Goal: Navigation & Orientation: Find specific page/section

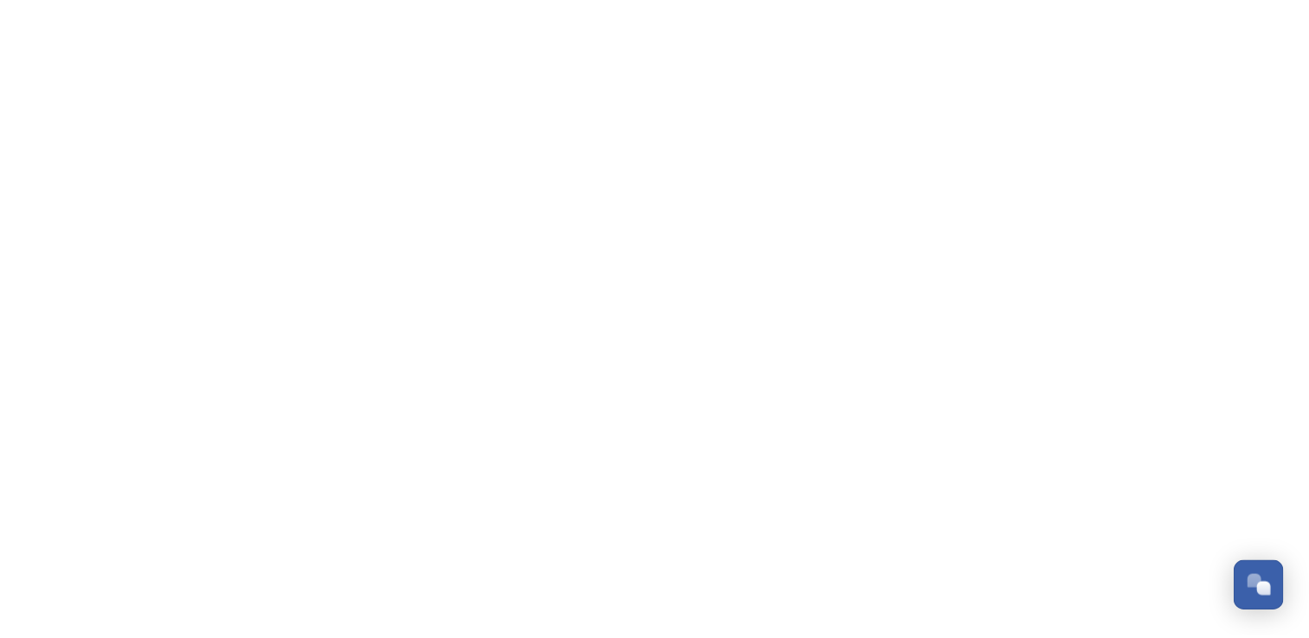
scroll to position [6876, 0]
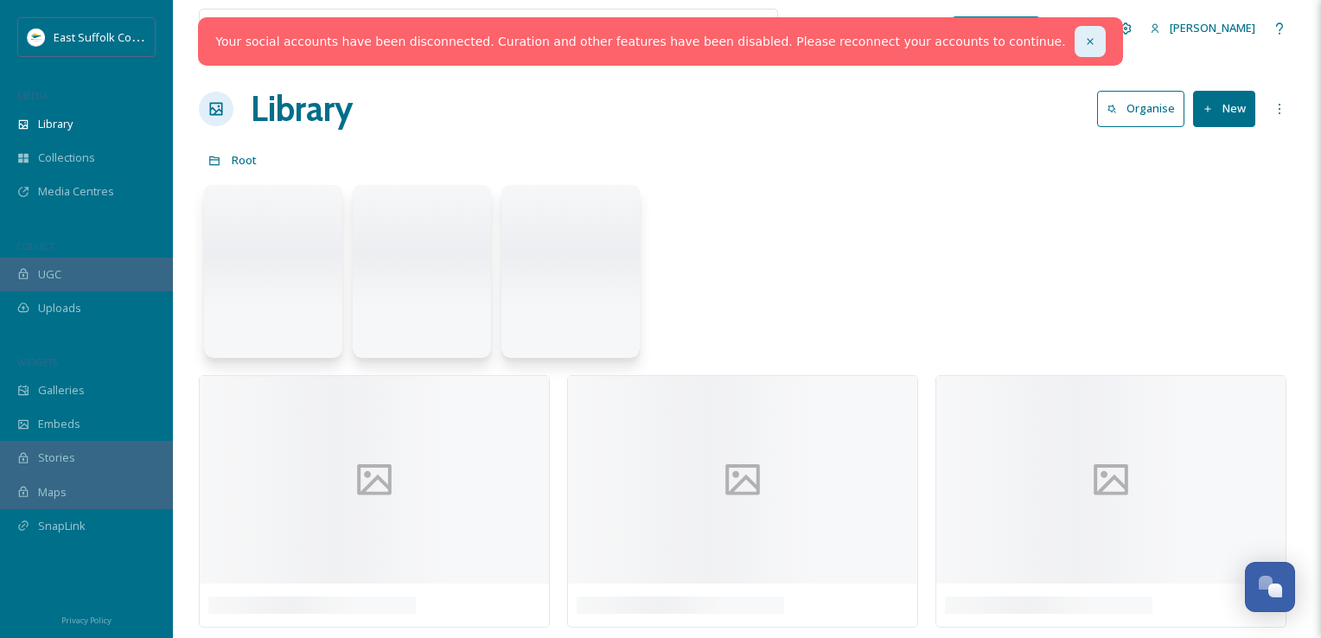
click at [1075, 42] on div at bounding box center [1090, 41] width 31 height 31
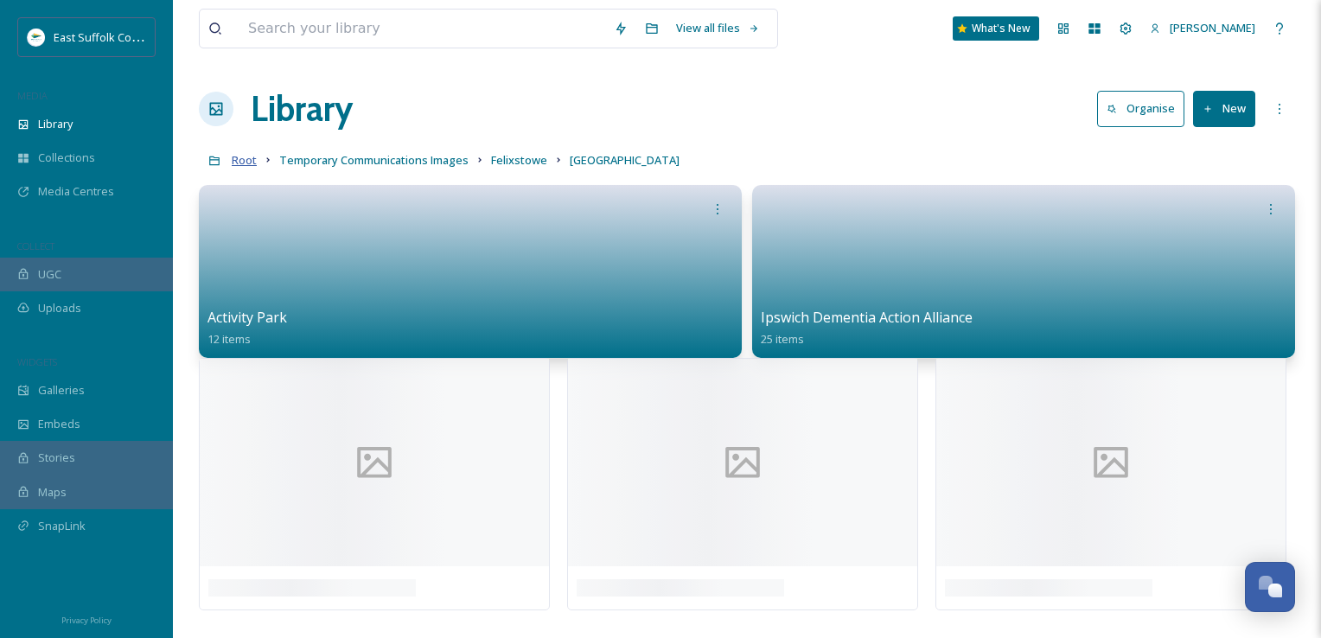
click at [232, 164] on span "Root" at bounding box center [244, 160] width 25 height 16
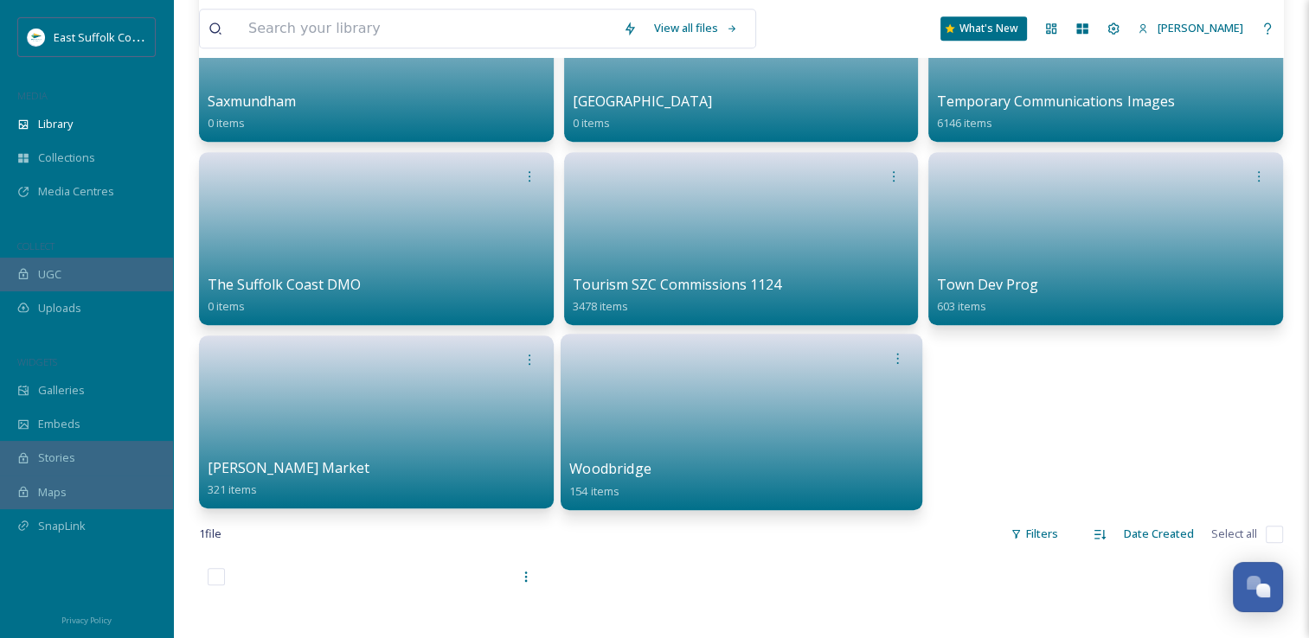
scroll to position [1384, 0]
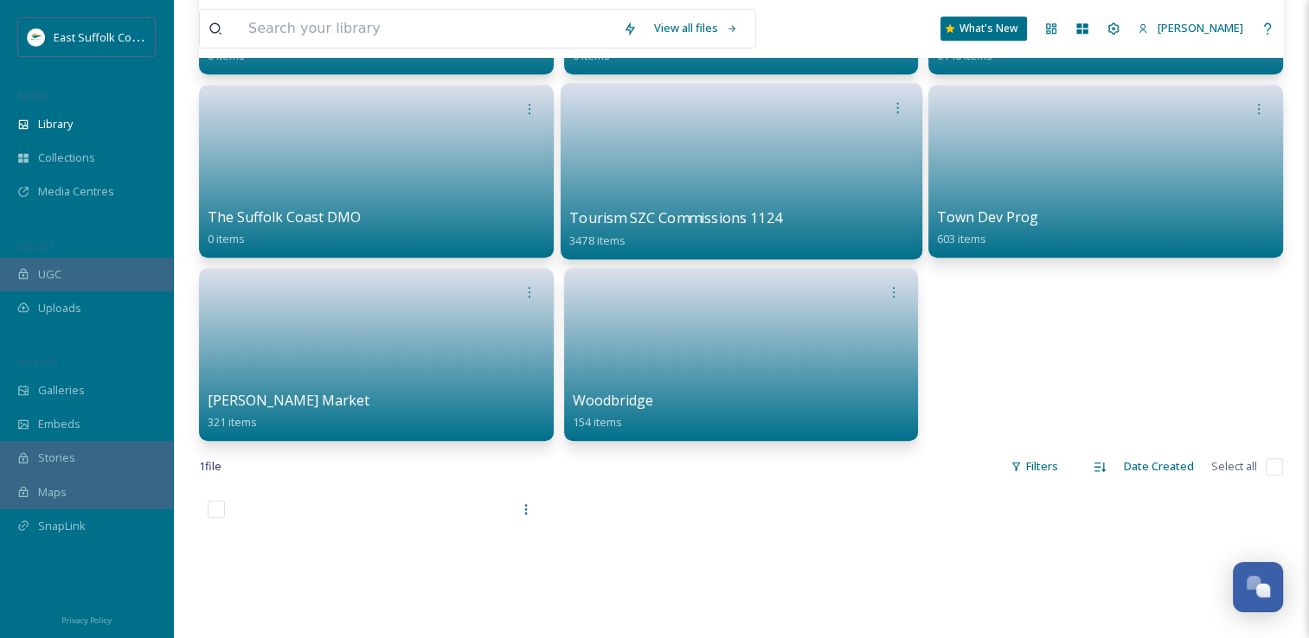
click at [657, 154] on link at bounding box center [740, 166] width 343 height 84
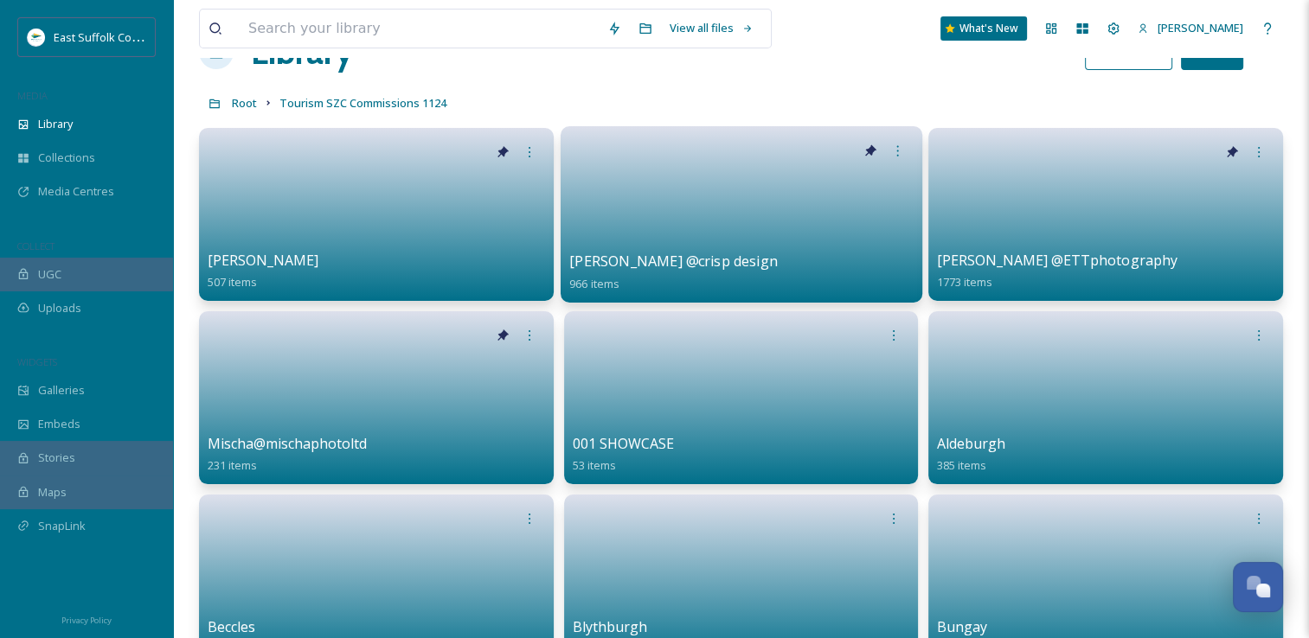
scroll to position [86, 0]
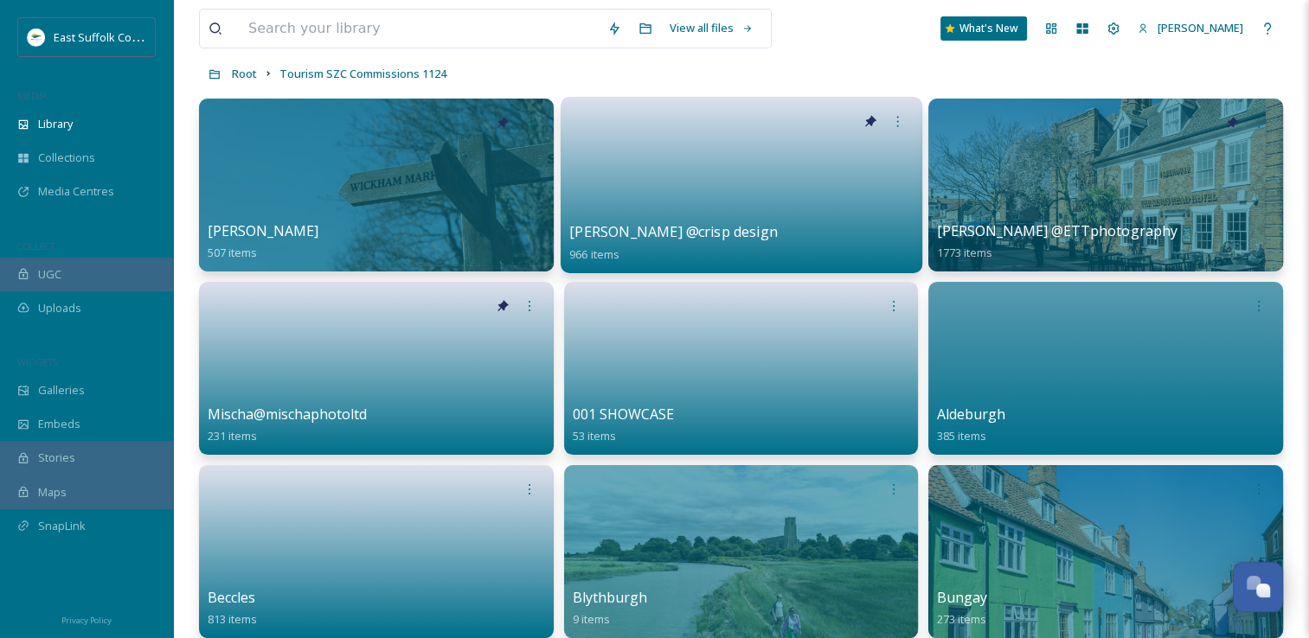
click at [647, 213] on link at bounding box center [740, 180] width 343 height 84
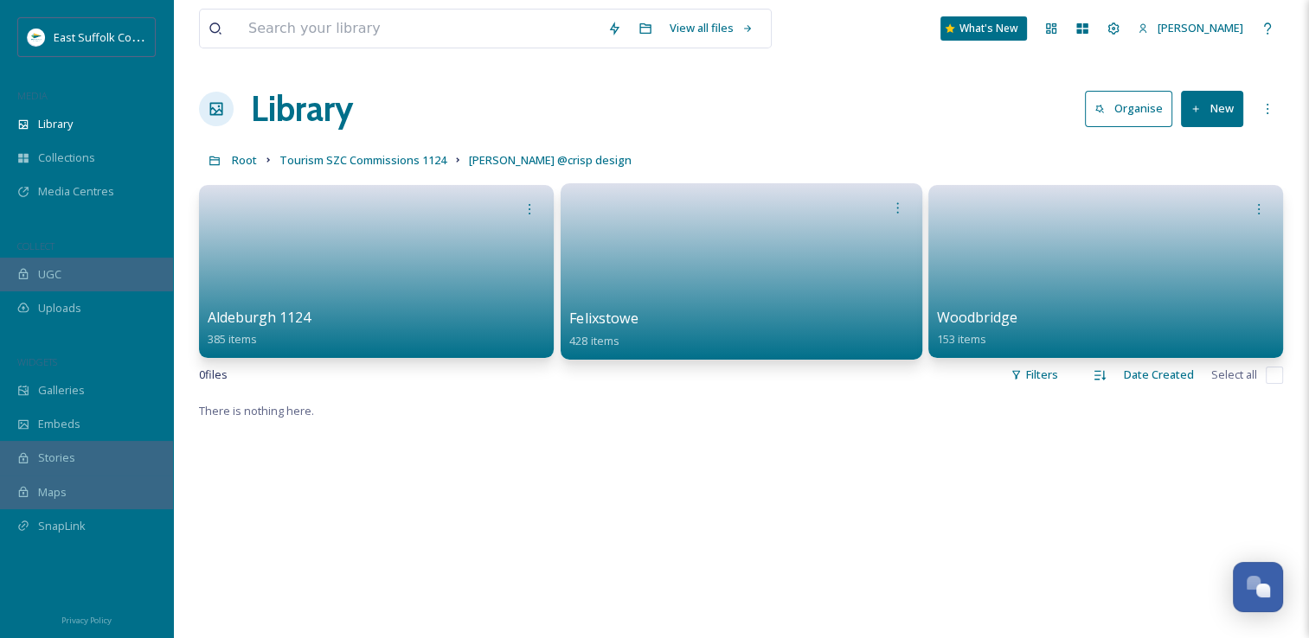
click at [658, 273] on link at bounding box center [740, 266] width 343 height 84
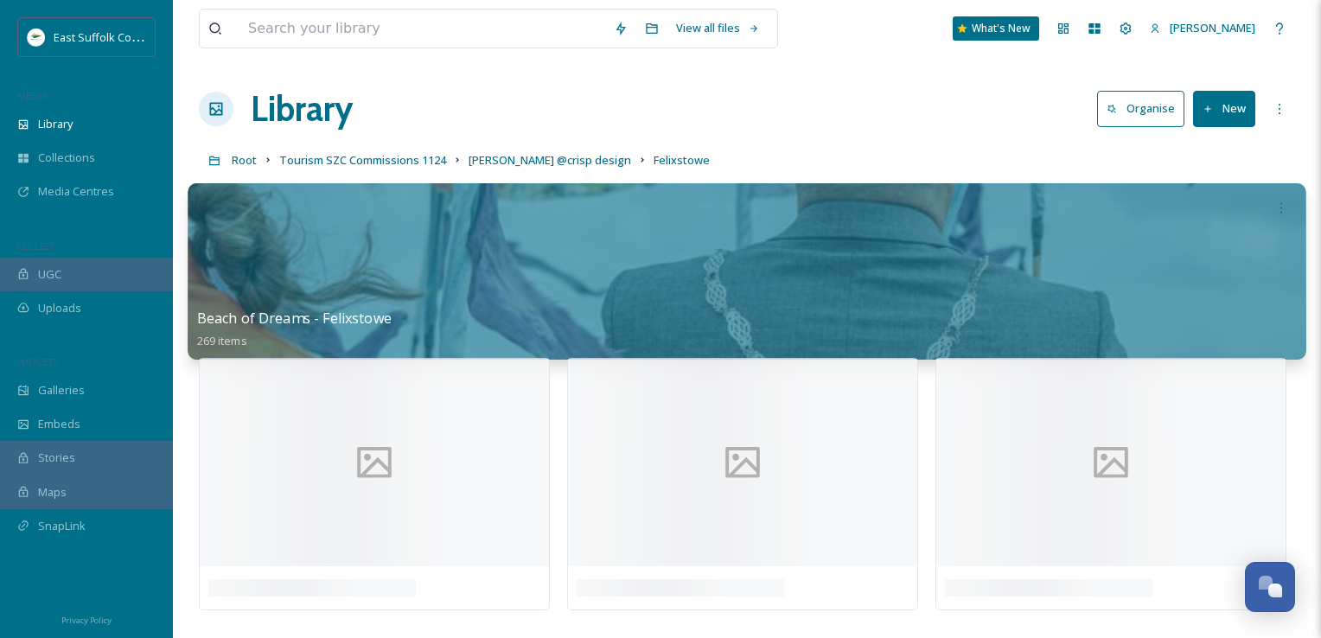
click at [448, 247] on div at bounding box center [747, 271] width 1118 height 176
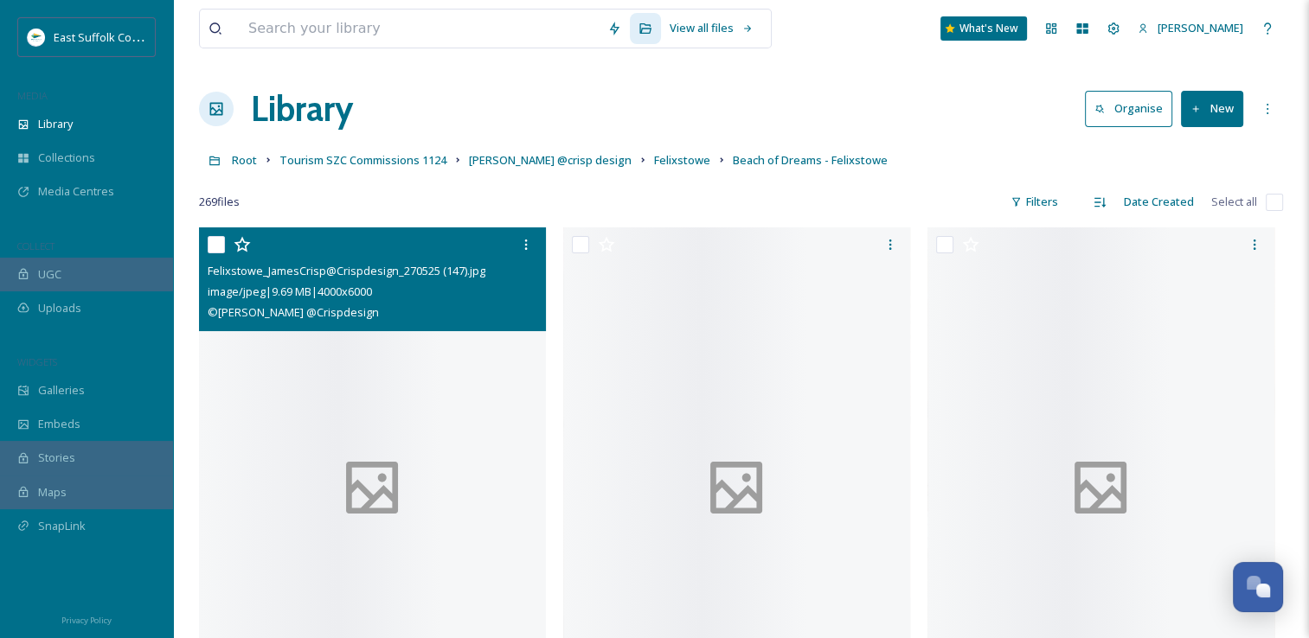
click at [331, 438] on div at bounding box center [372, 487] width 347 height 521
checkbox input "true"
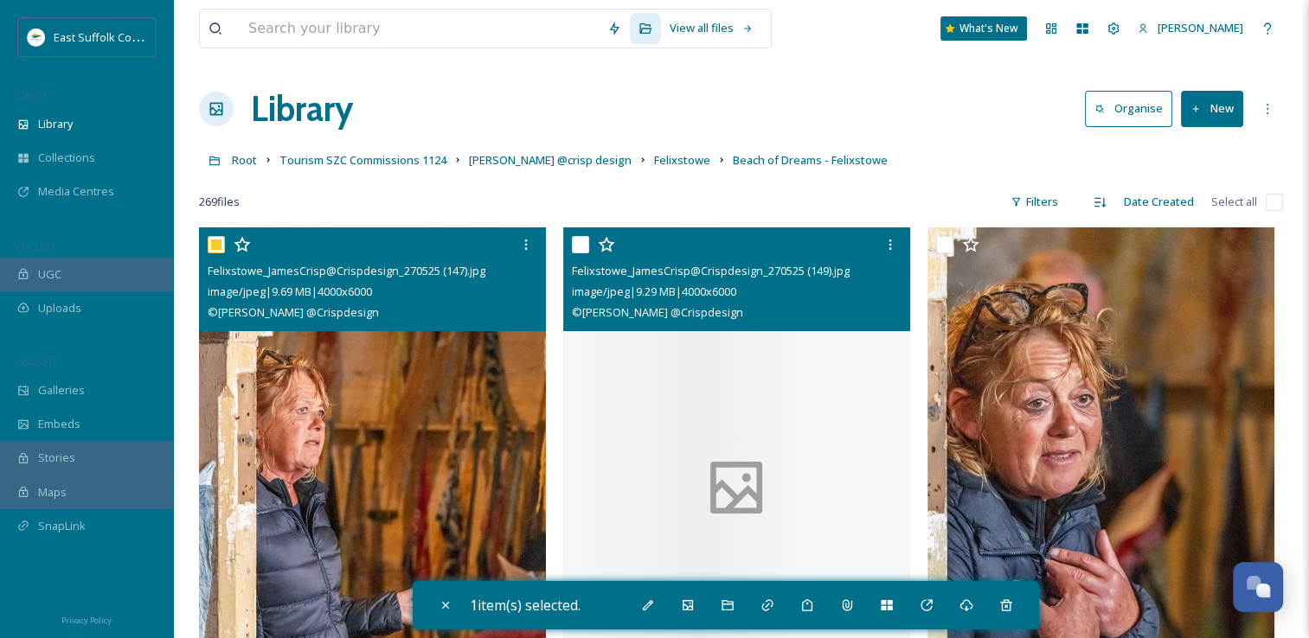
click at [686, 457] on div at bounding box center [736, 487] width 347 height 521
checkbox input "true"
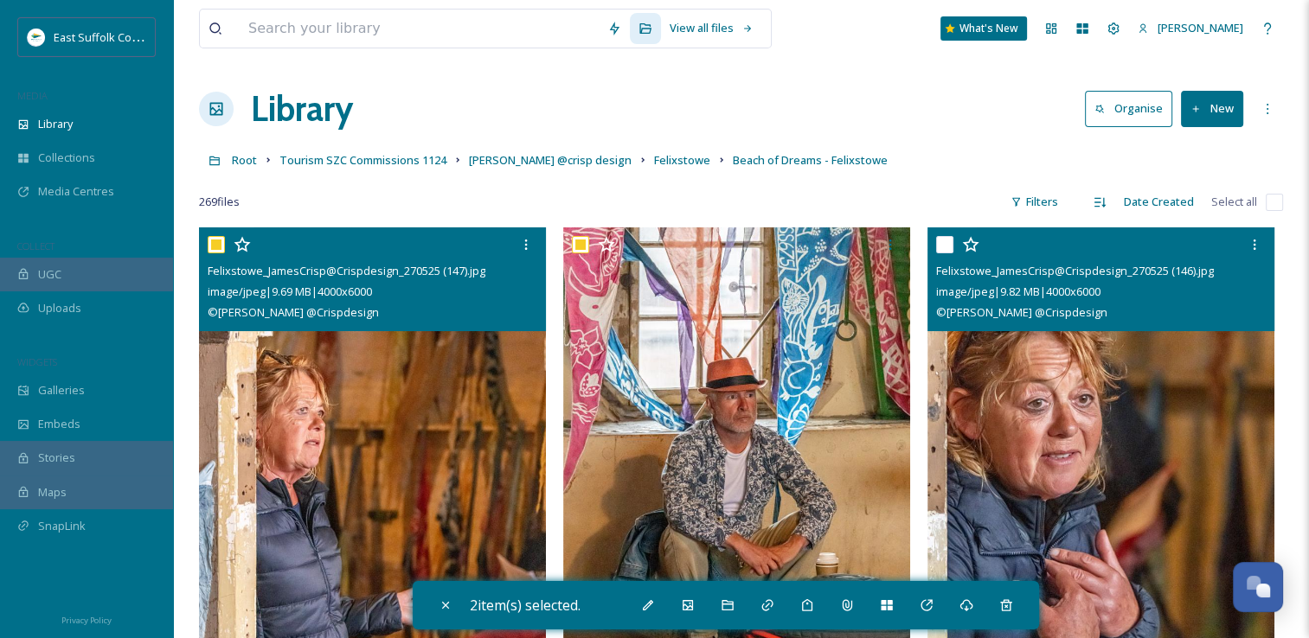
click at [995, 390] on img at bounding box center [1100, 487] width 347 height 521
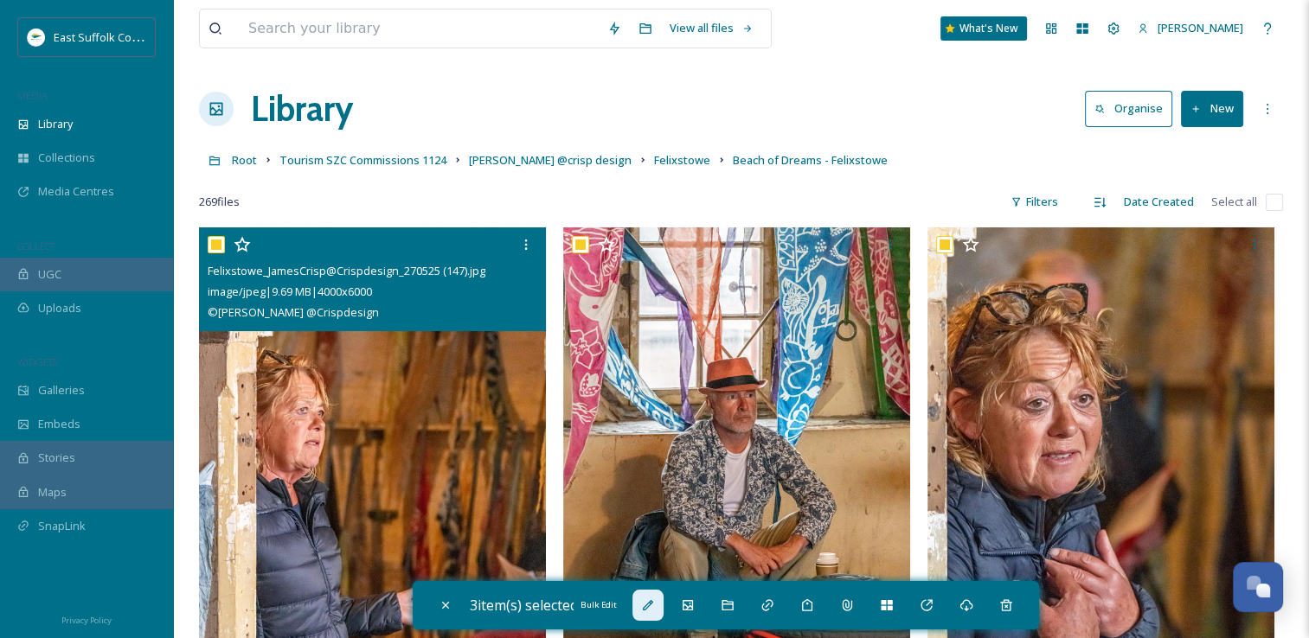
click at [644, 600] on div "Bulk Edit" at bounding box center [647, 605] width 31 height 31
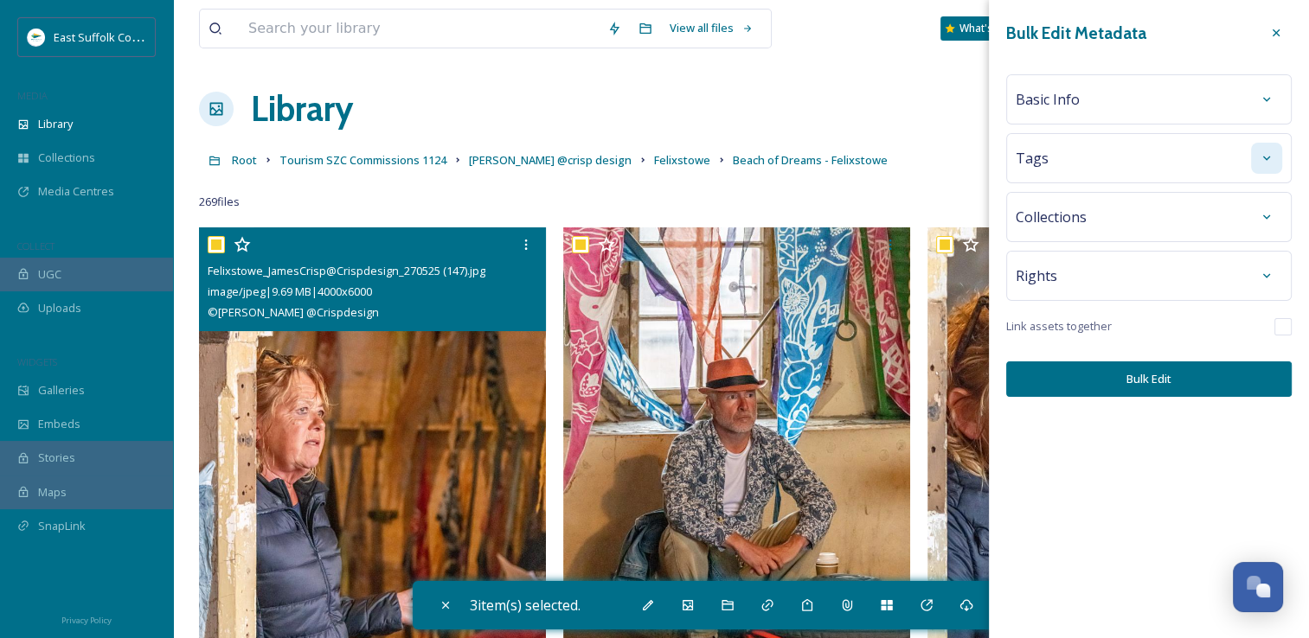
click at [1273, 161] on div at bounding box center [1266, 158] width 31 height 31
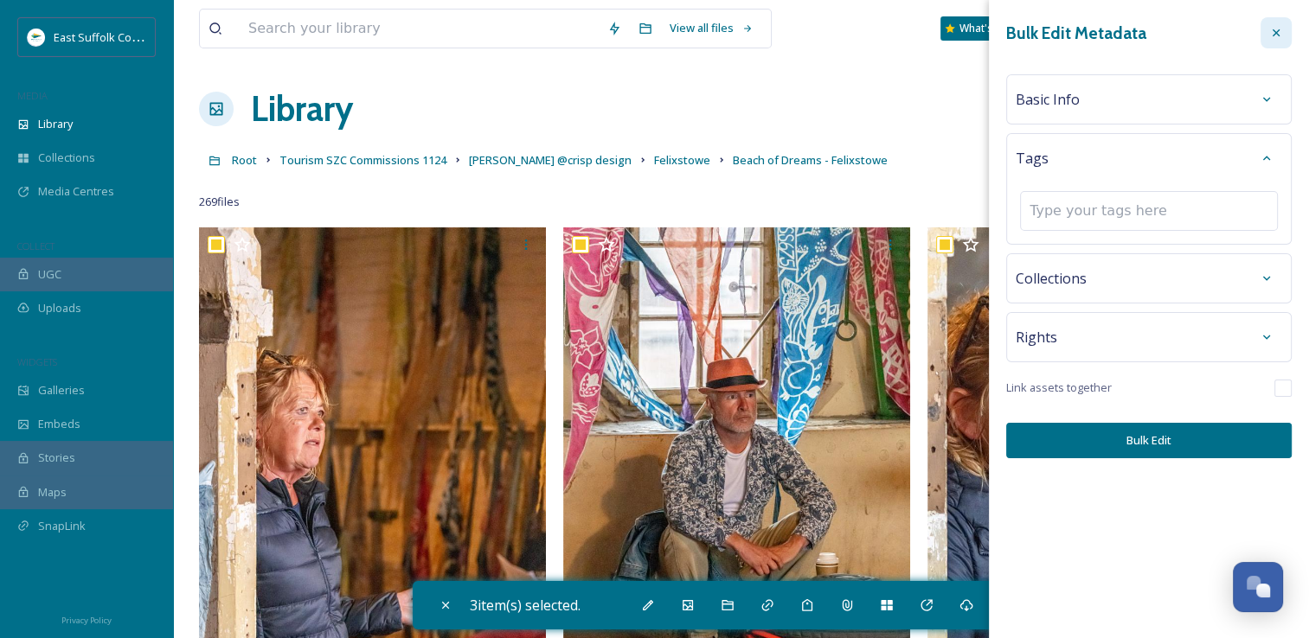
click at [1280, 36] on icon at bounding box center [1276, 33] width 14 height 14
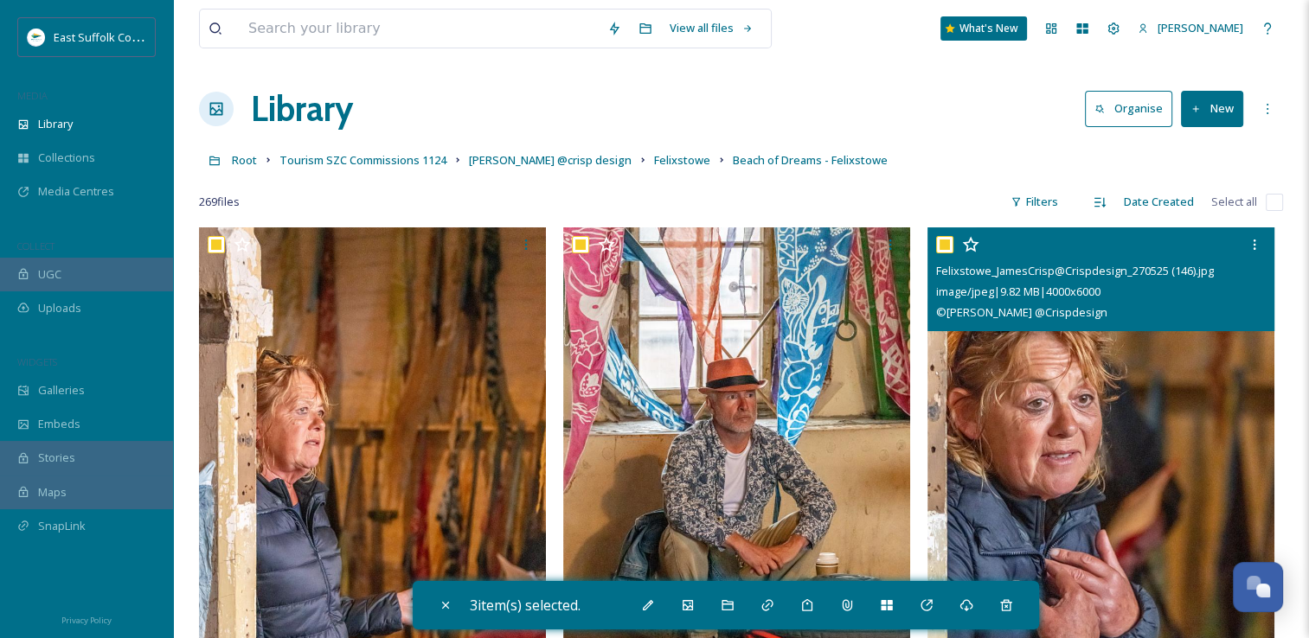
click at [941, 245] on input "checkbox" at bounding box center [944, 244] width 17 height 17
checkbox input "false"
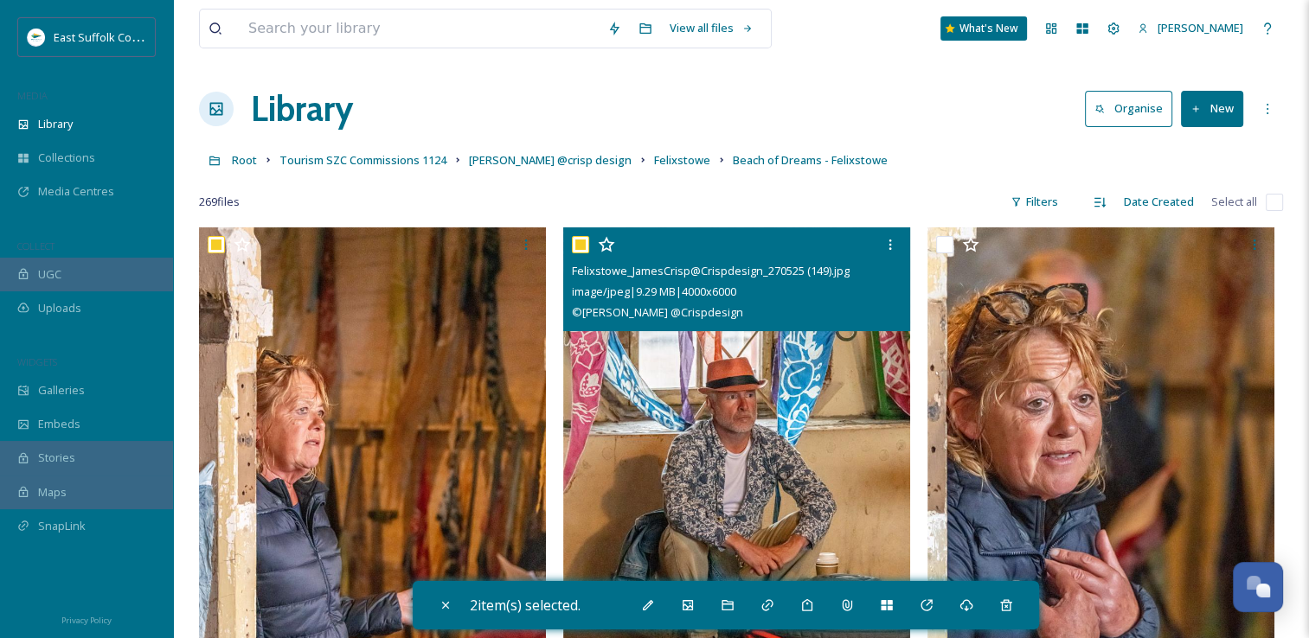
click at [580, 242] on input "checkbox" at bounding box center [580, 244] width 17 height 17
checkbox input "false"
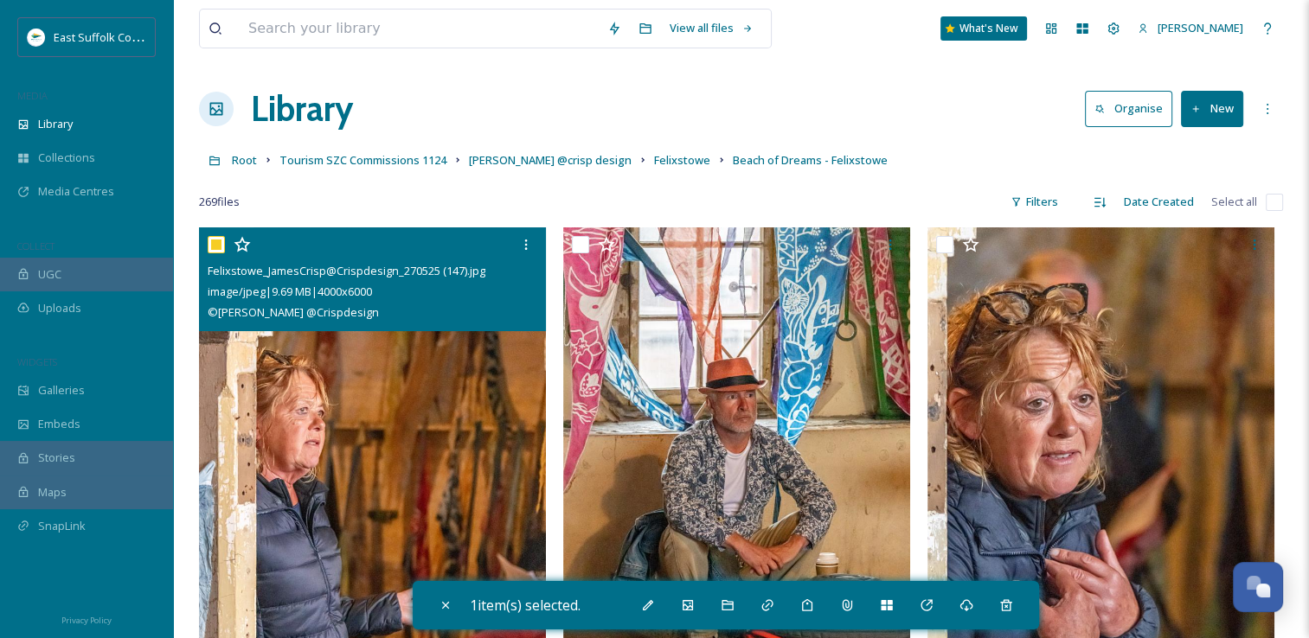
click at [212, 240] on input "checkbox" at bounding box center [216, 244] width 17 height 17
checkbox input "false"
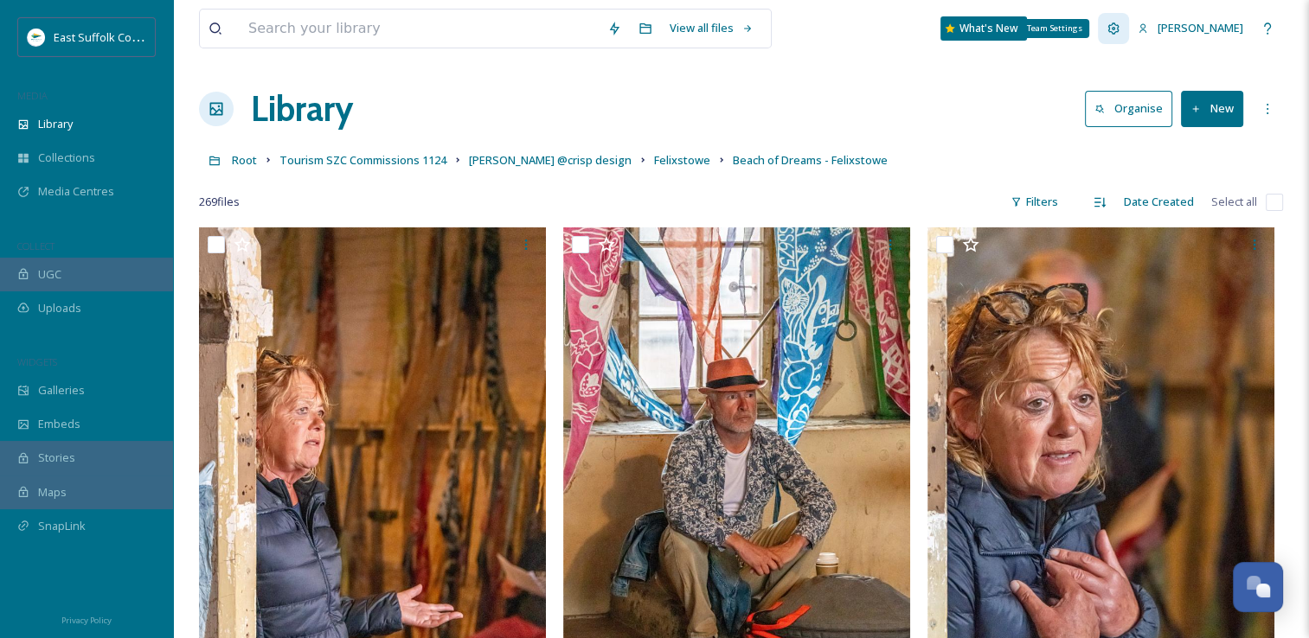
click at [1120, 29] on icon at bounding box center [1113, 29] width 14 height 14
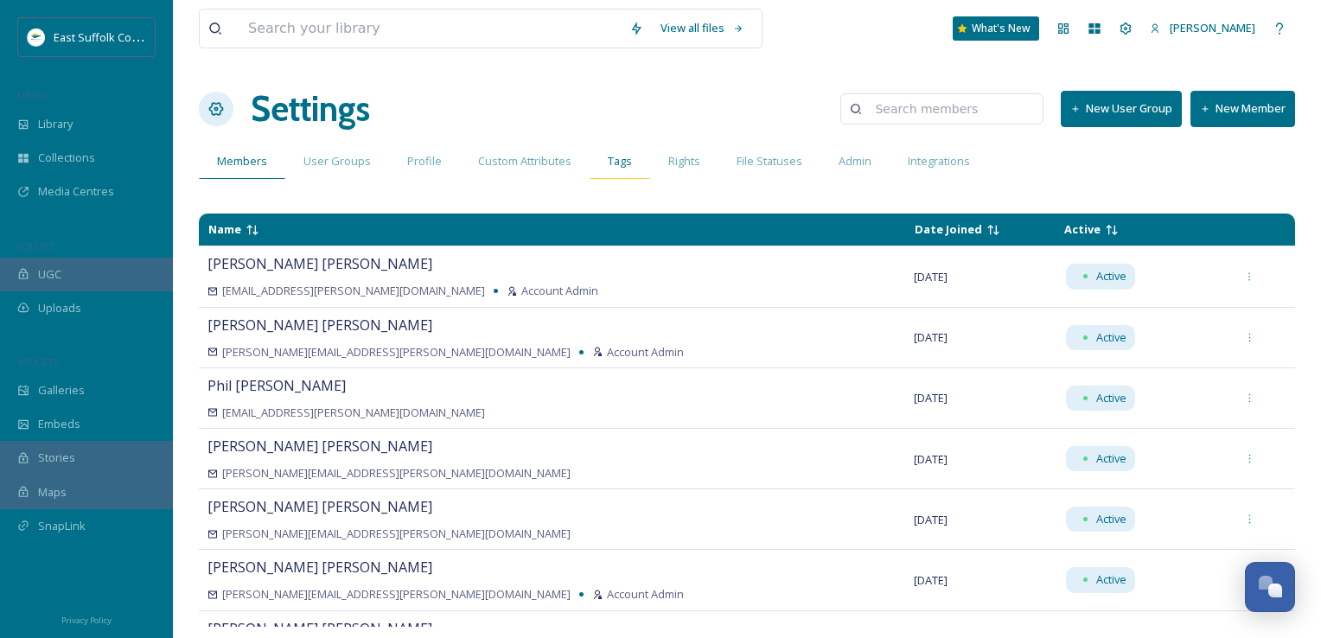
click at [624, 171] on div "Tags" at bounding box center [620, 161] width 61 height 35
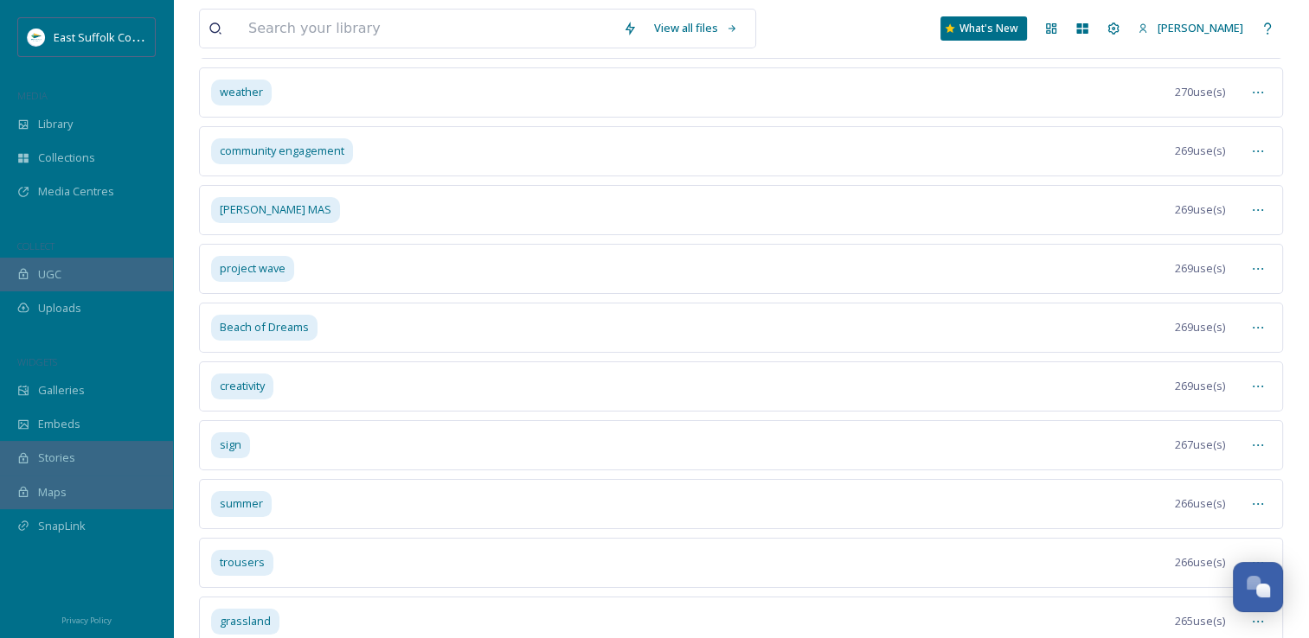
scroll to position [6452, 0]
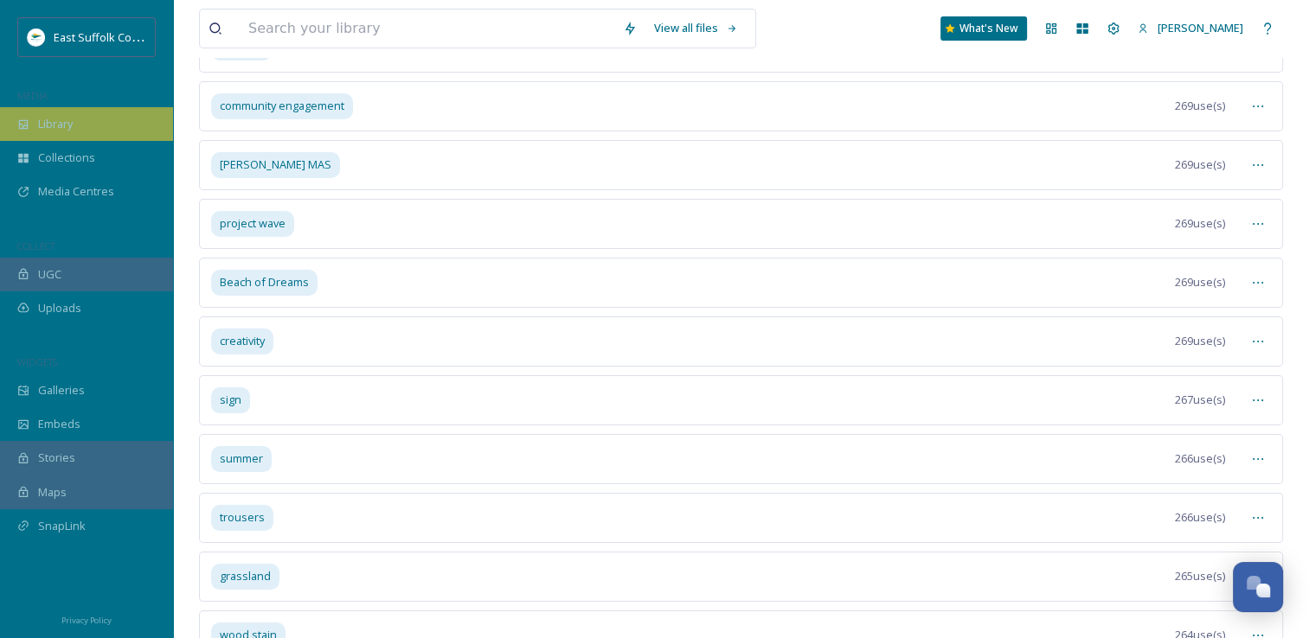
click at [59, 123] on span "Library" at bounding box center [55, 124] width 35 height 16
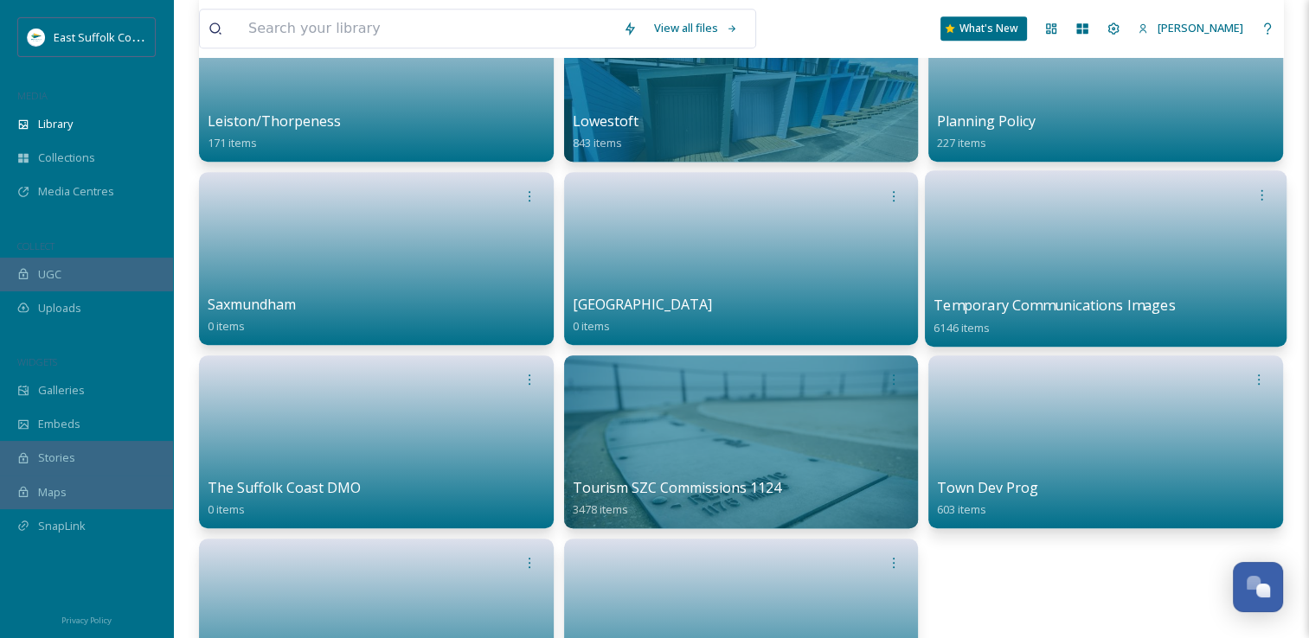
scroll to position [1124, 0]
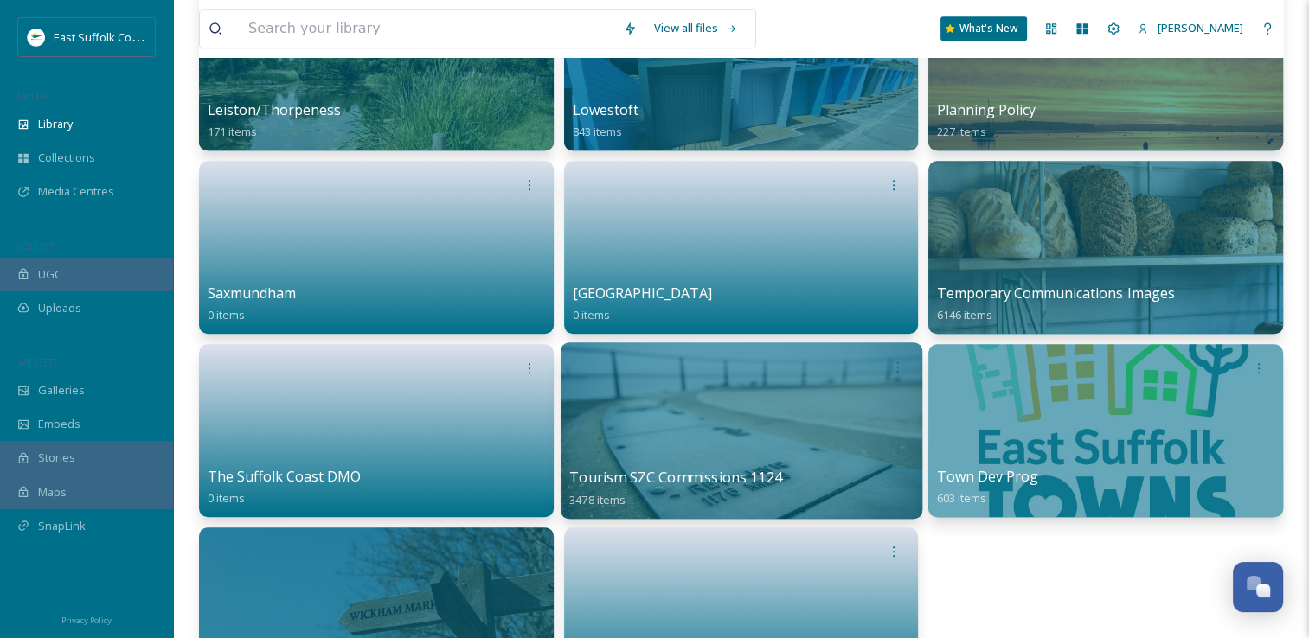
click at [655, 391] on div at bounding box center [741, 430] width 362 height 176
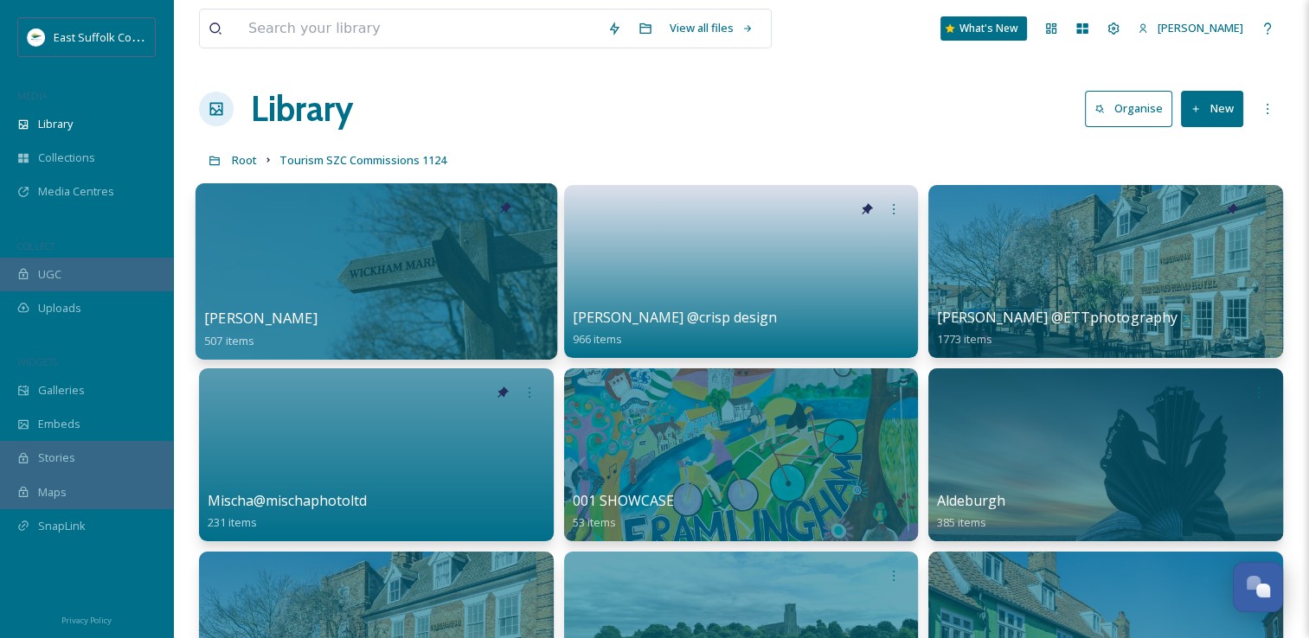
click at [312, 278] on div at bounding box center [376, 271] width 362 height 176
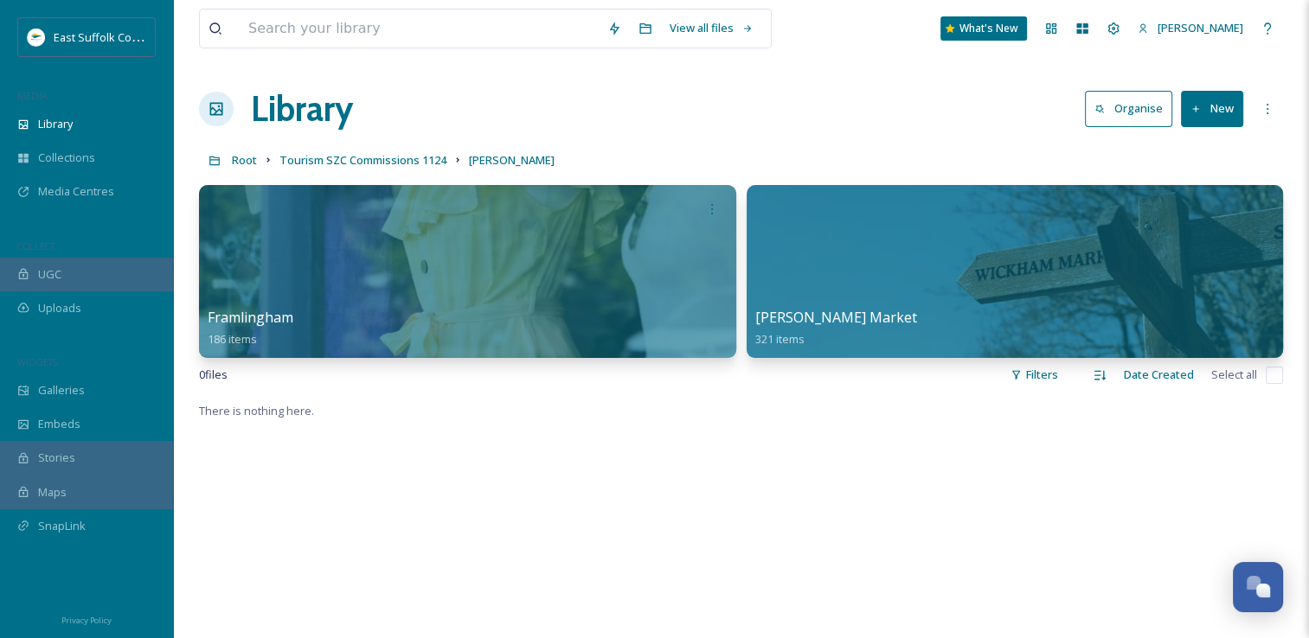
drag, startPoint x: 799, startPoint y: 133, endPoint x: 745, endPoint y: 144, distance: 55.5
click at [799, 133] on div "Library Organise New" at bounding box center [741, 109] width 1084 height 52
click at [353, 163] on span "Tourism SZC Commissions 1124" at bounding box center [362, 160] width 167 height 16
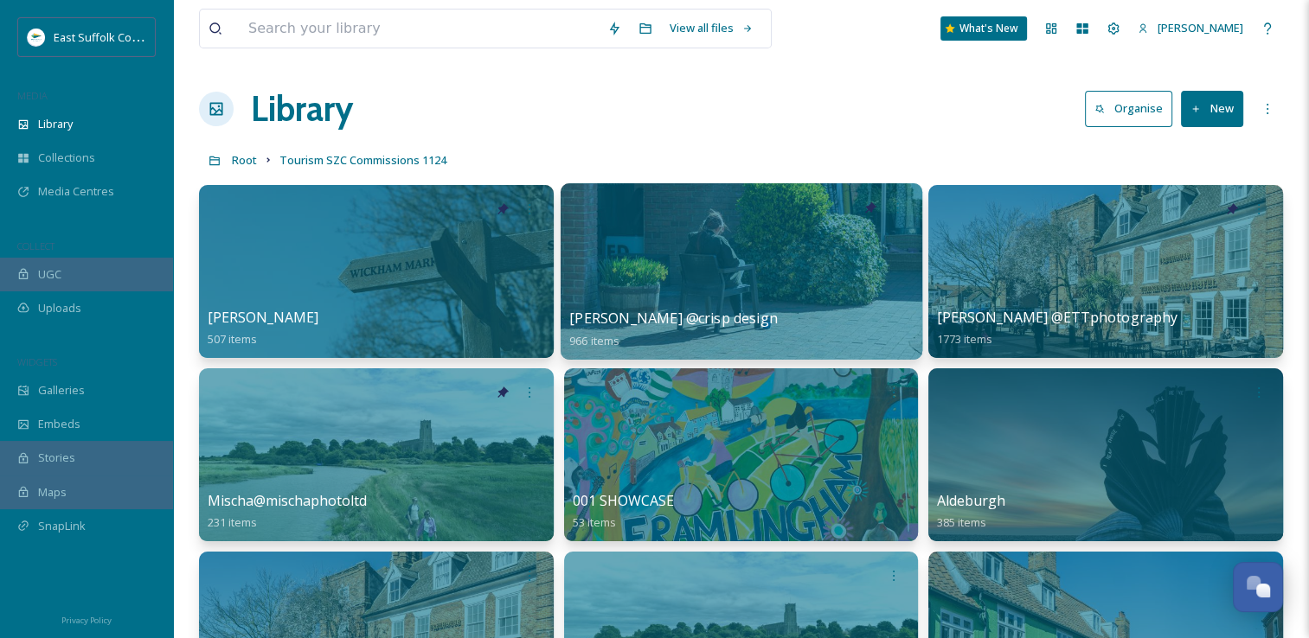
click at [725, 275] on div at bounding box center [741, 271] width 362 height 176
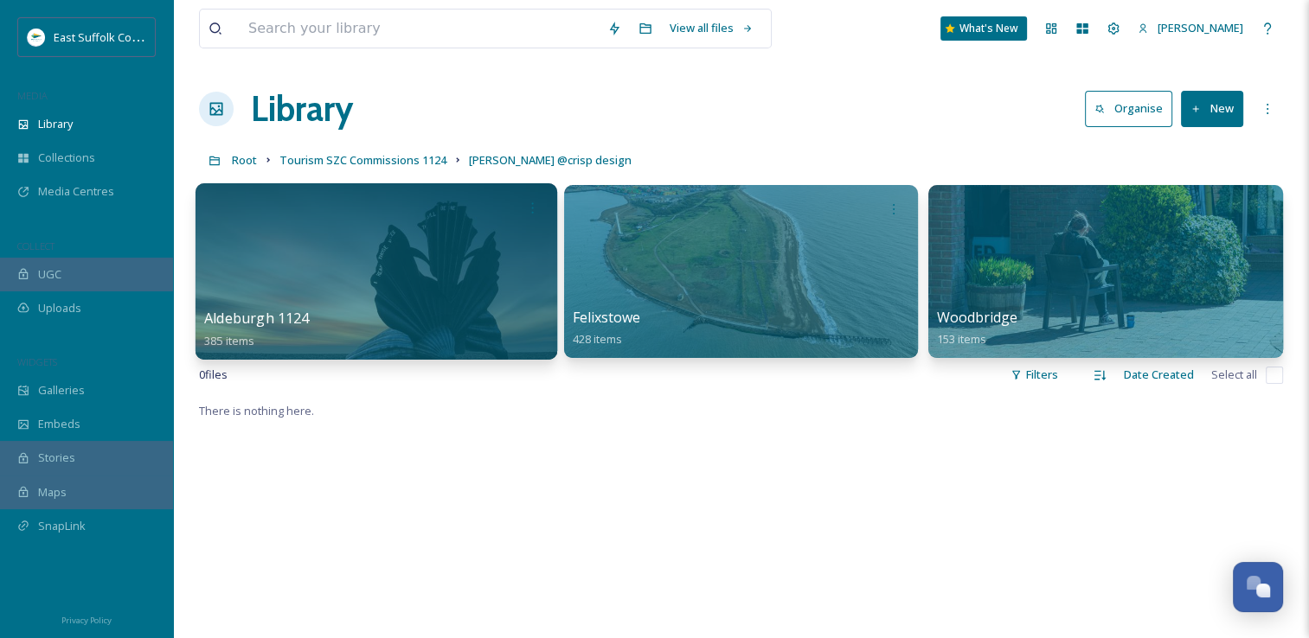
click at [298, 278] on div at bounding box center [376, 271] width 362 height 176
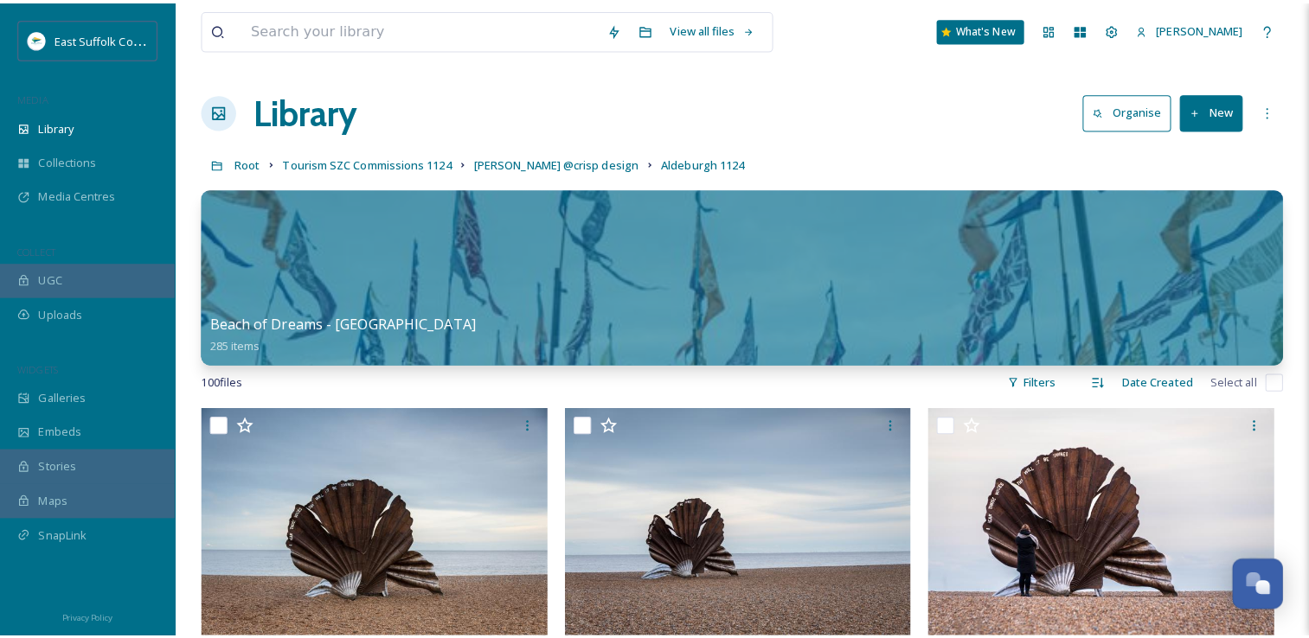
scroll to position [6824, 0]
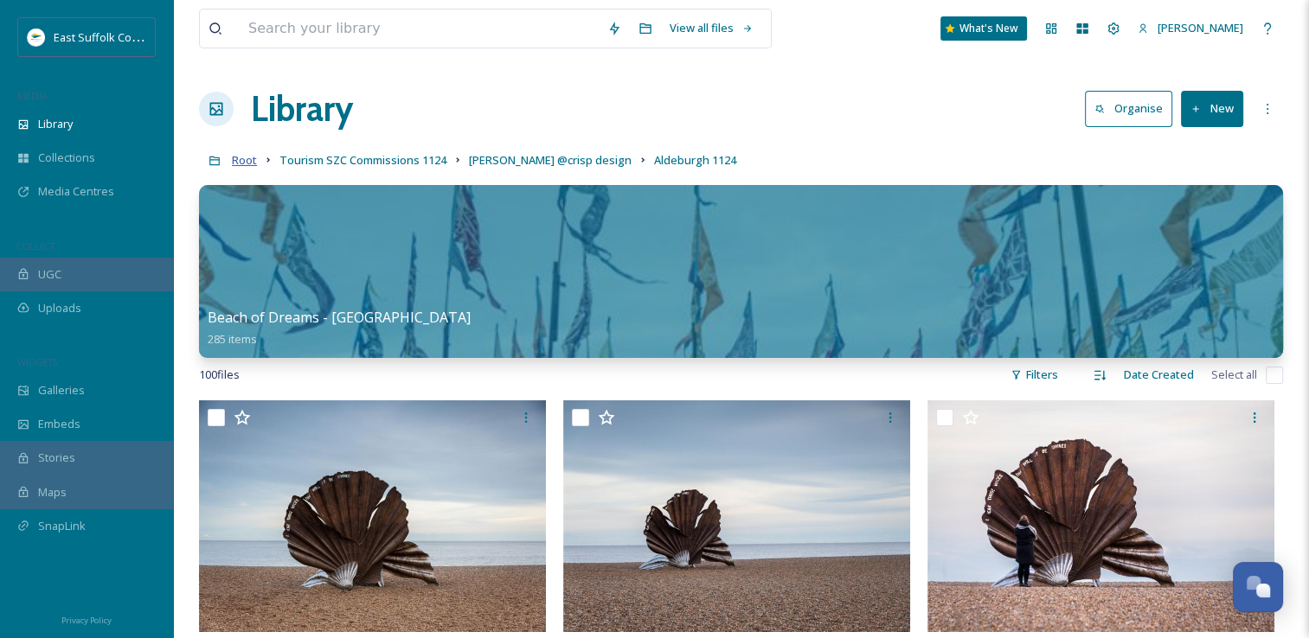
click at [248, 167] on span "Root" at bounding box center [244, 160] width 25 height 16
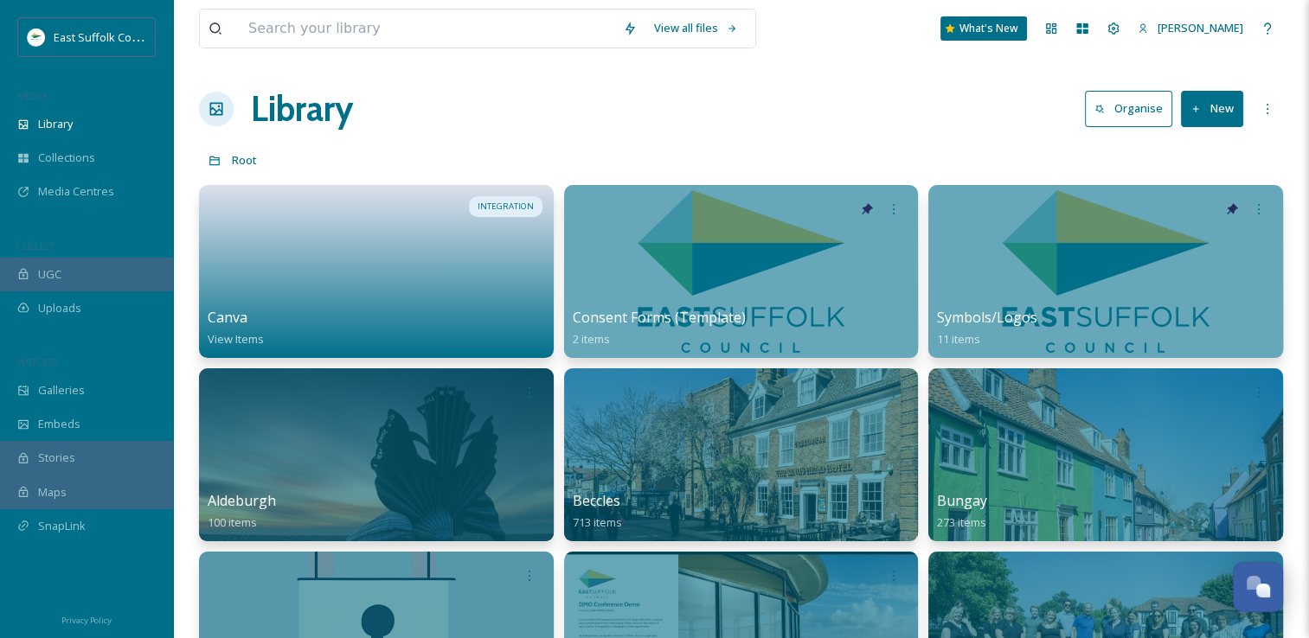
click at [796, 123] on div "Library Organise New" at bounding box center [741, 109] width 1084 height 52
click at [1184, 28] on div "[PERSON_NAME]" at bounding box center [1190, 28] width 123 height 34
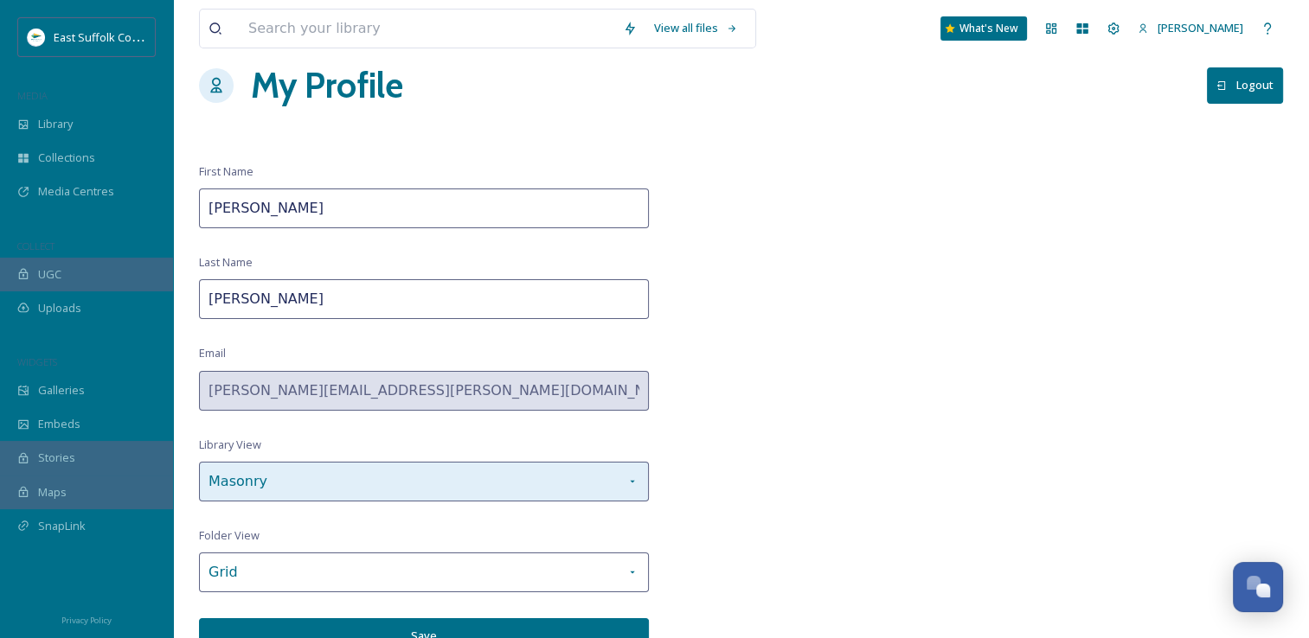
scroll to position [36, 0]
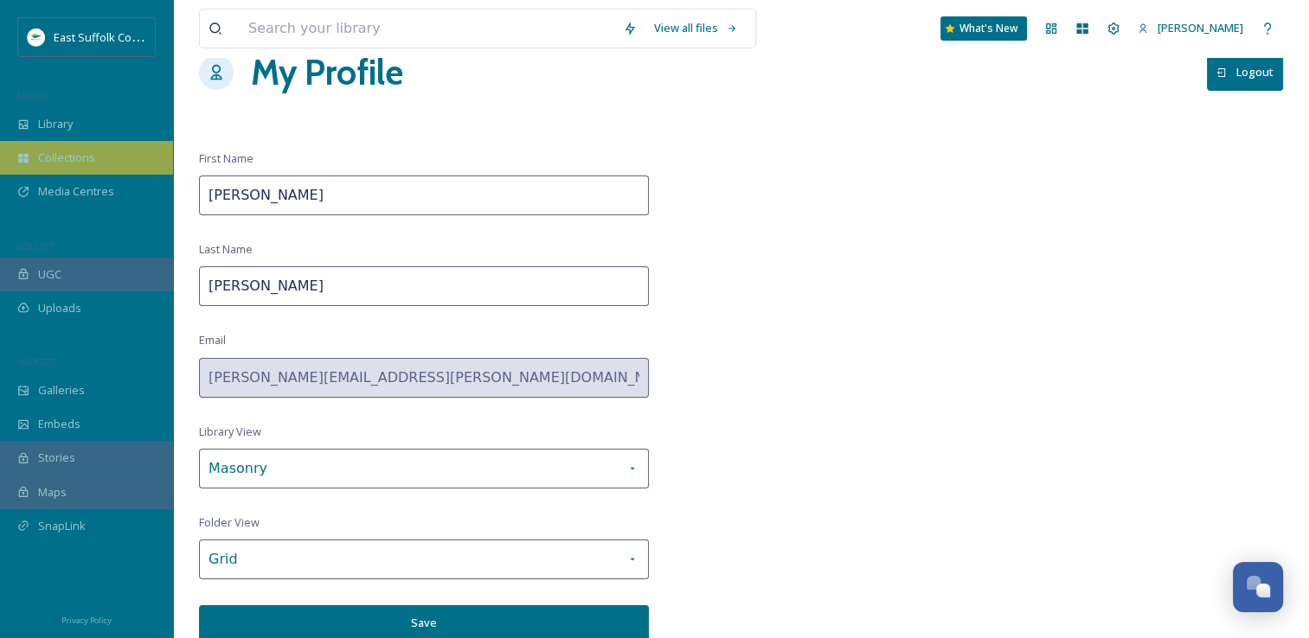
click at [29, 143] on div "Collections" at bounding box center [86, 158] width 173 height 34
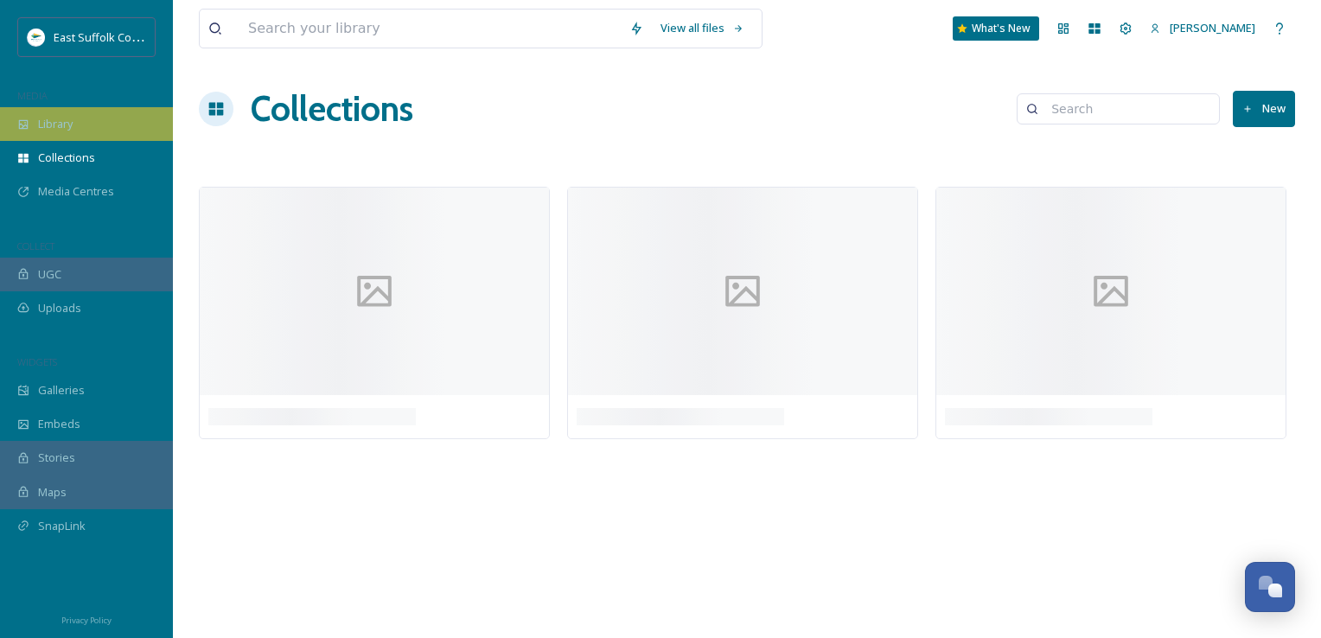
click at [38, 128] on span "Library" at bounding box center [55, 124] width 35 height 16
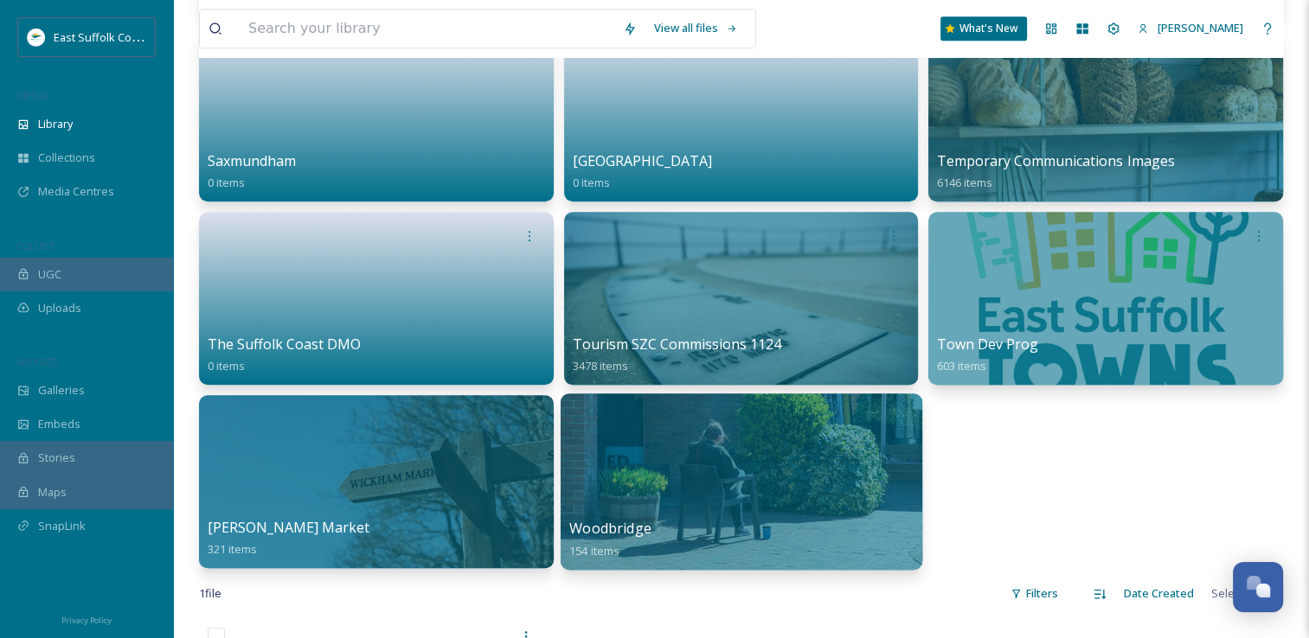
scroll to position [1297, 0]
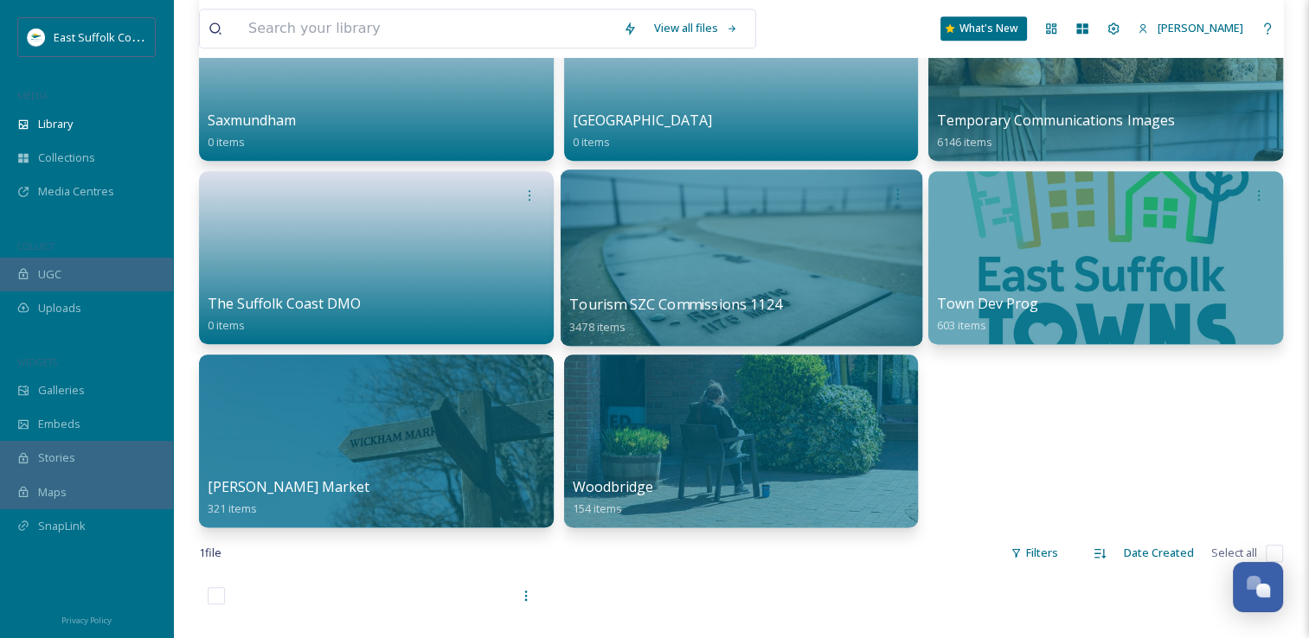
click at [695, 230] on div at bounding box center [741, 258] width 362 height 176
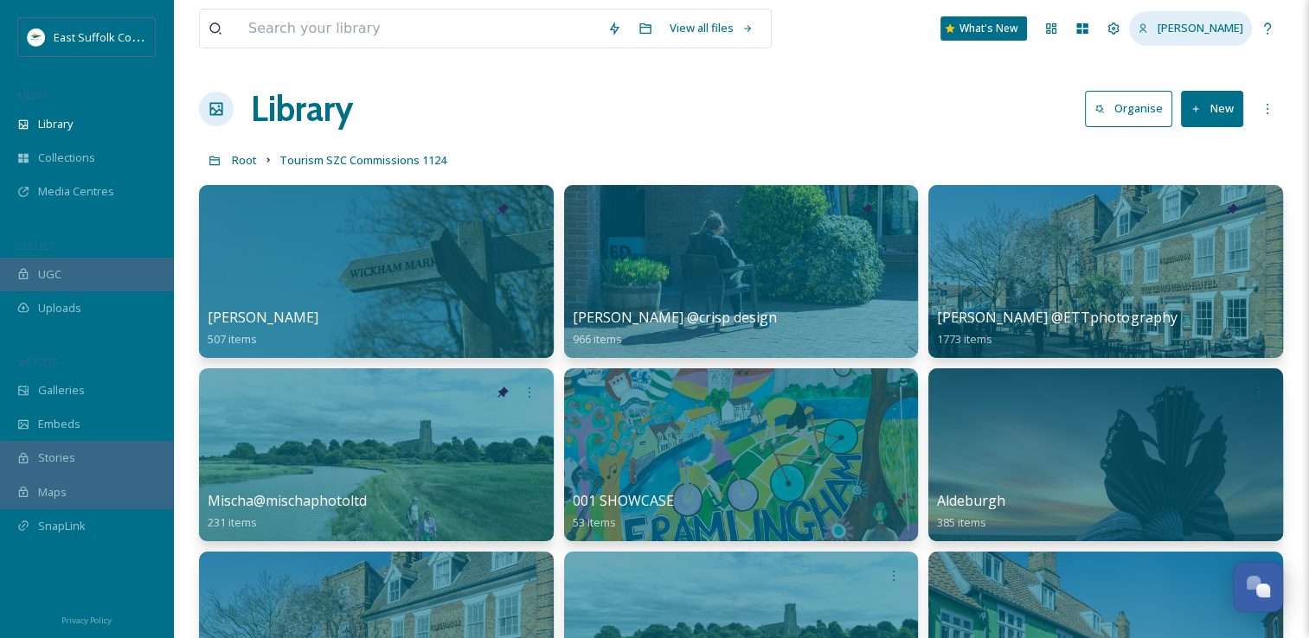
click at [1187, 33] on div "[PERSON_NAME]" at bounding box center [1190, 28] width 123 height 34
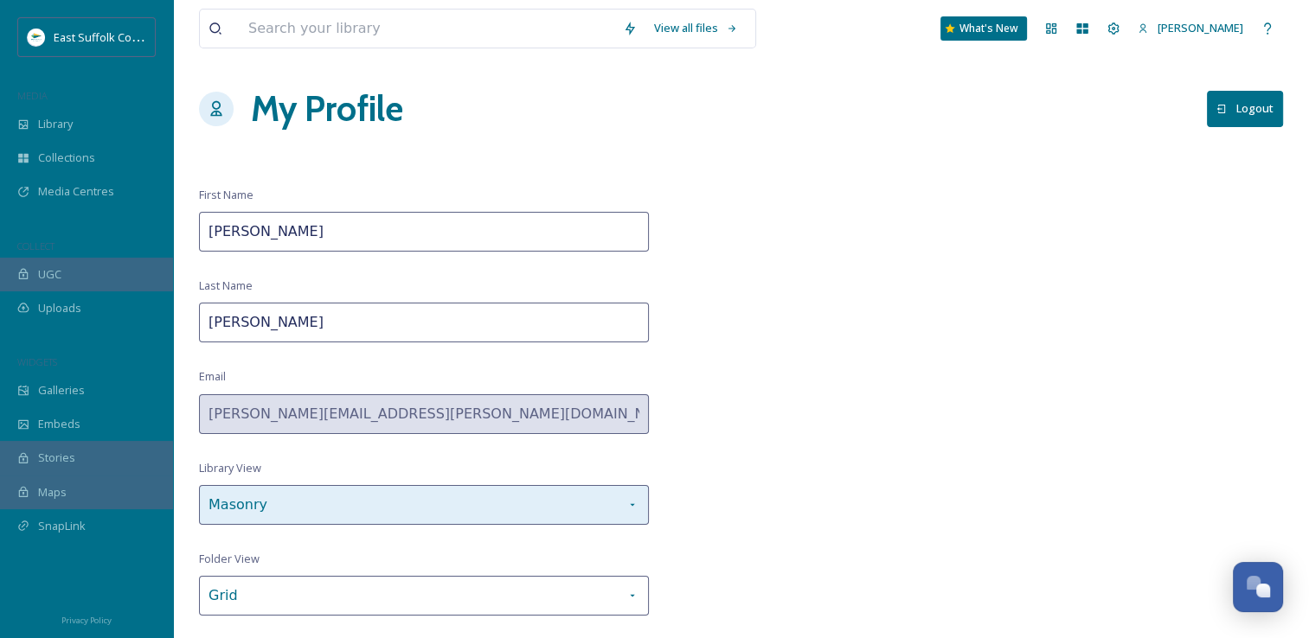
click at [623, 509] on div "Masonry" at bounding box center [424, 505] width 450 height 40
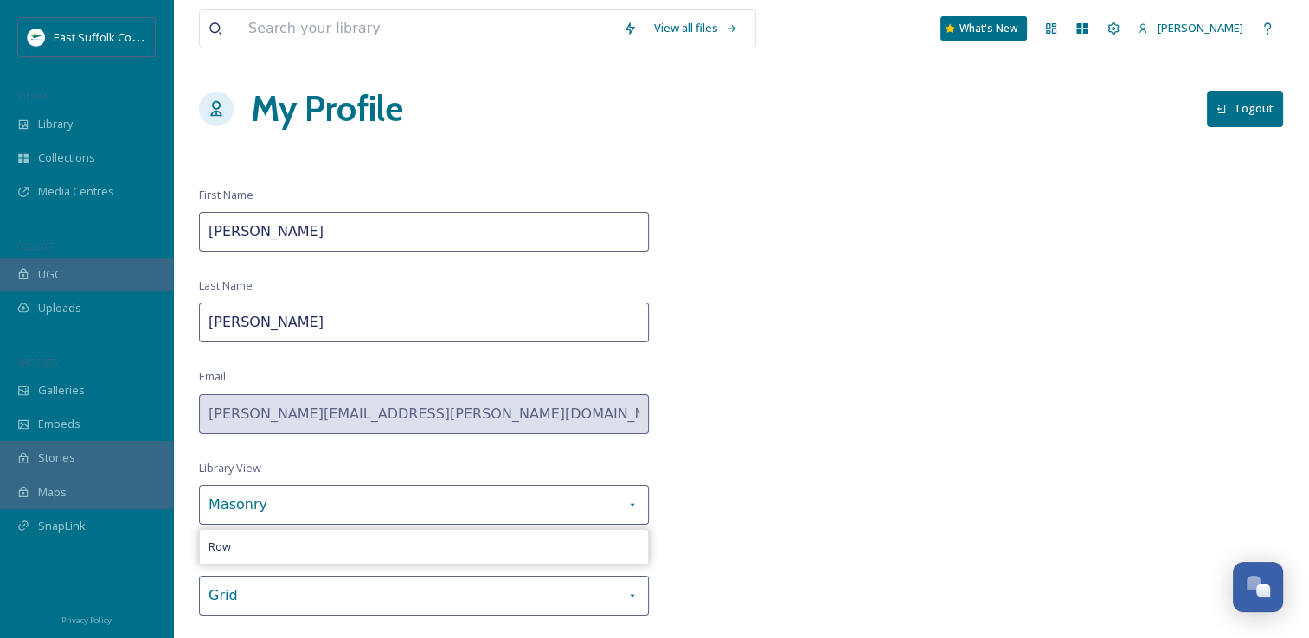
click at [673, 517] on div "View all files What's New [PERSON_NAME] My Profile Logout First Name [PERSON_NA…" at bounding box center [741, 338] width 1136 height 677
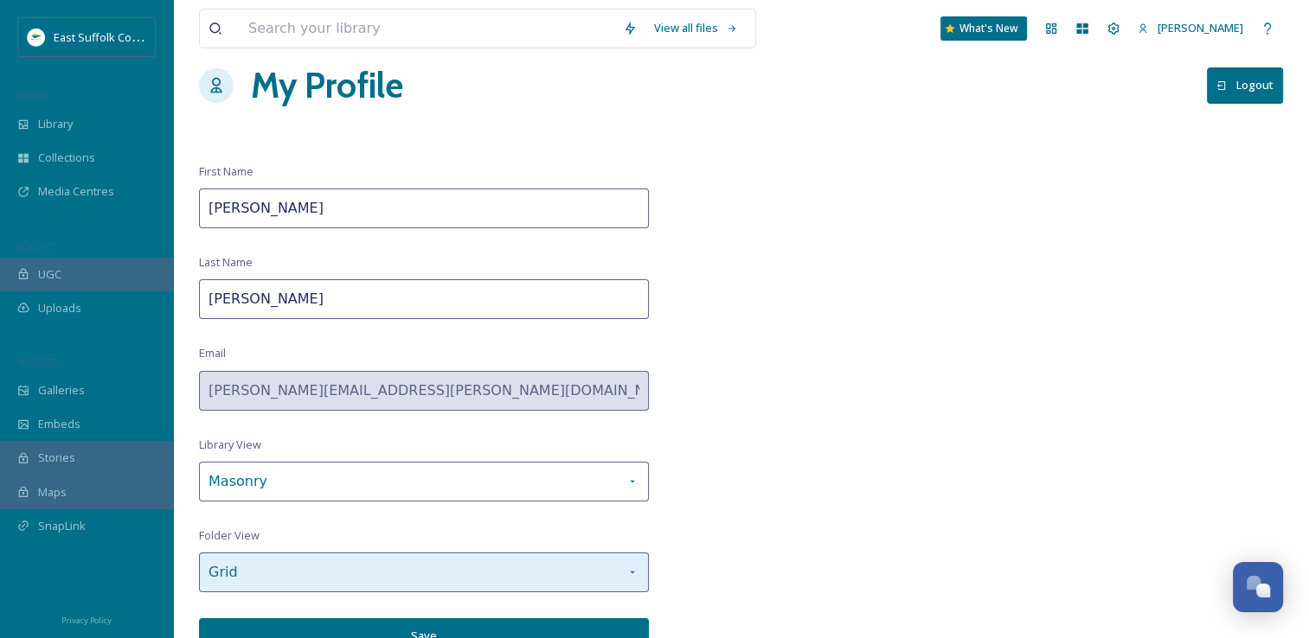
scroll to position [36, 0]
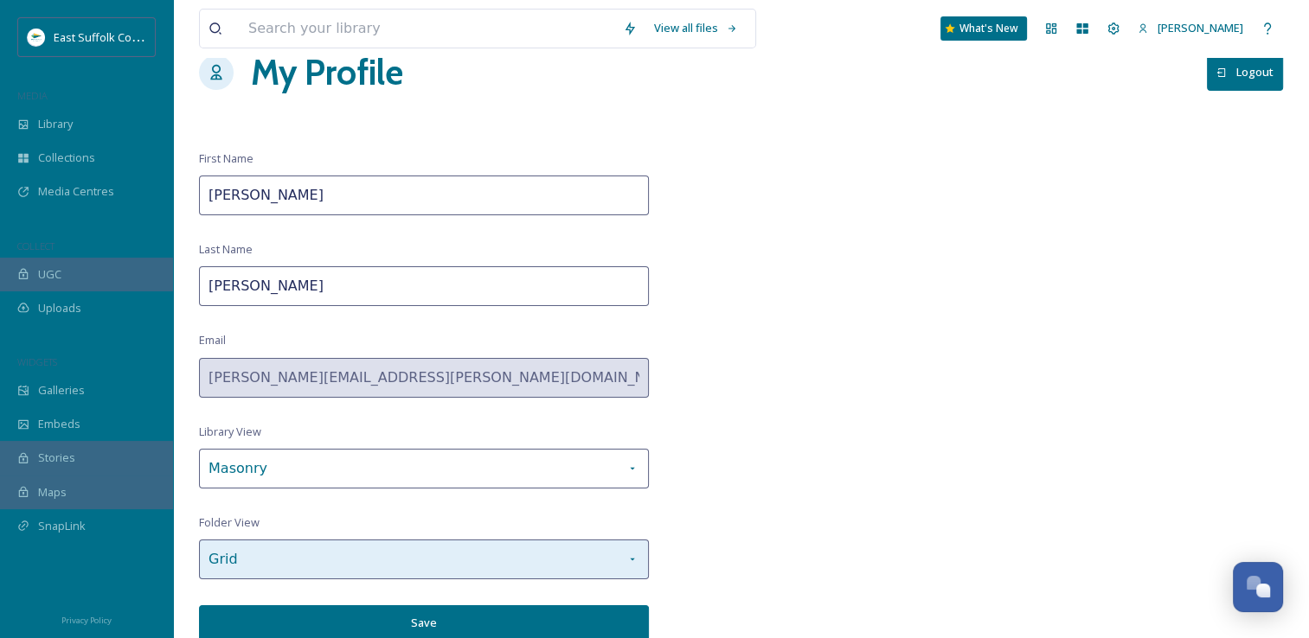
click at [643, 552] on div "Grid" at bounding box center [424, 560] width 450 height 40
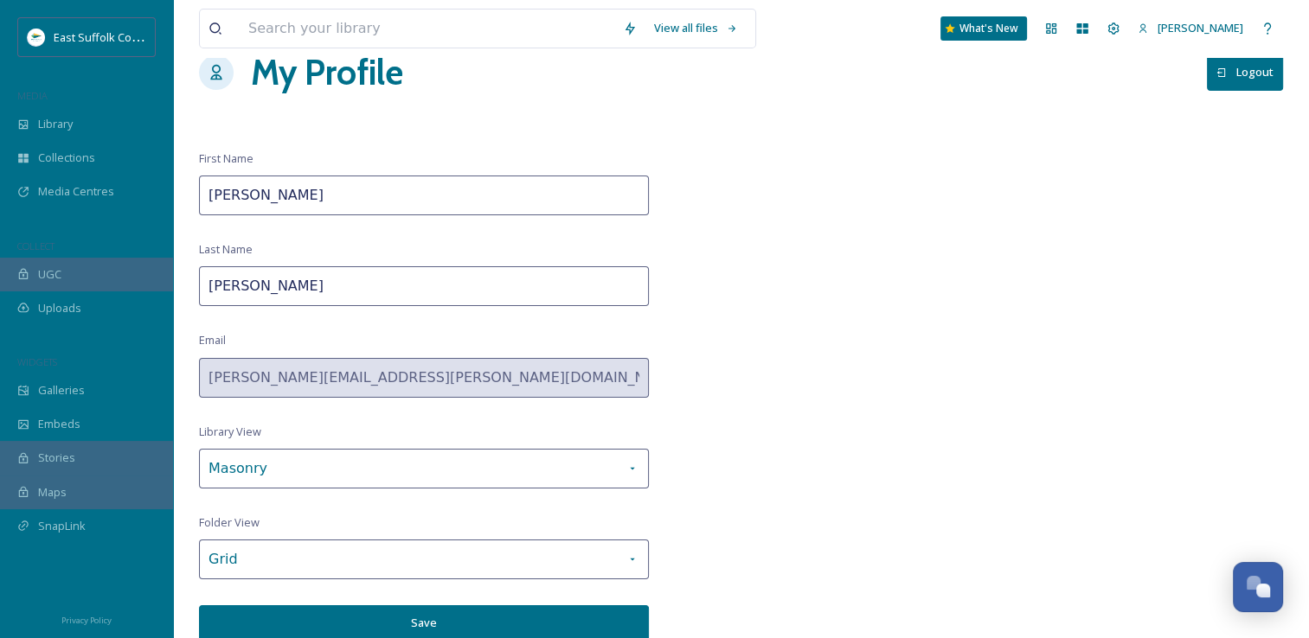
click at [692, 524] on div "View all files What's New [PERSON_NAME] My Profile Logout First Name [PERSON_NA…" at bounding box center [741, 302] width 1136 height 677
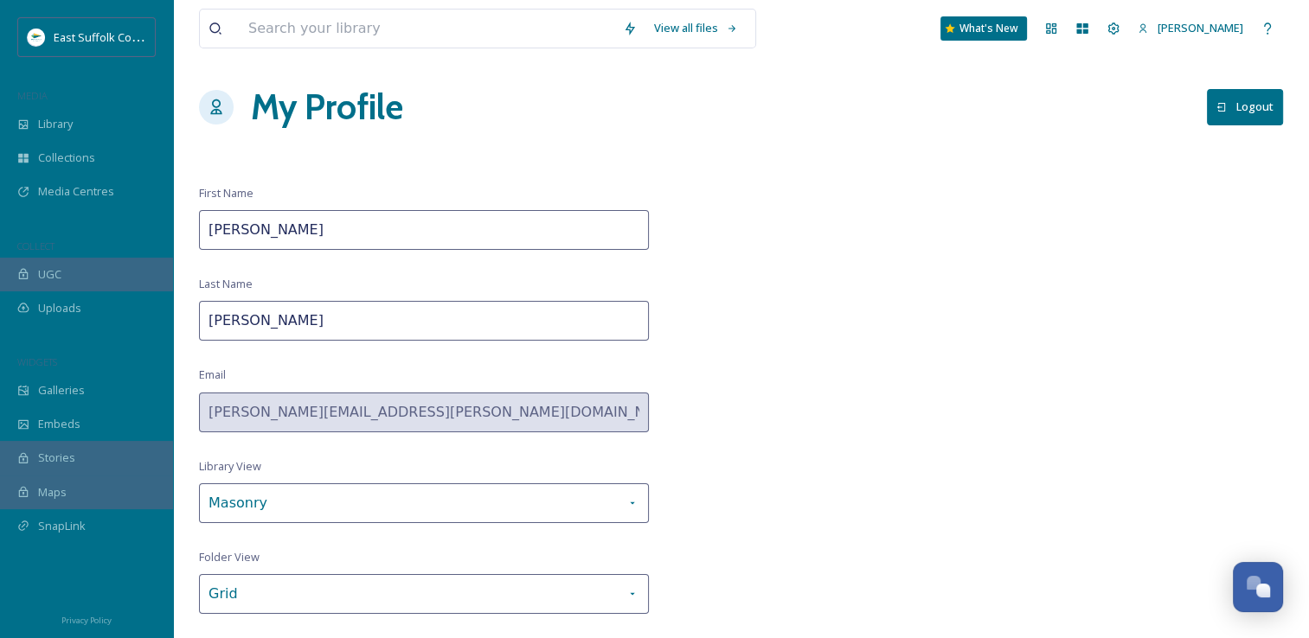
scroll to position [0, 0]
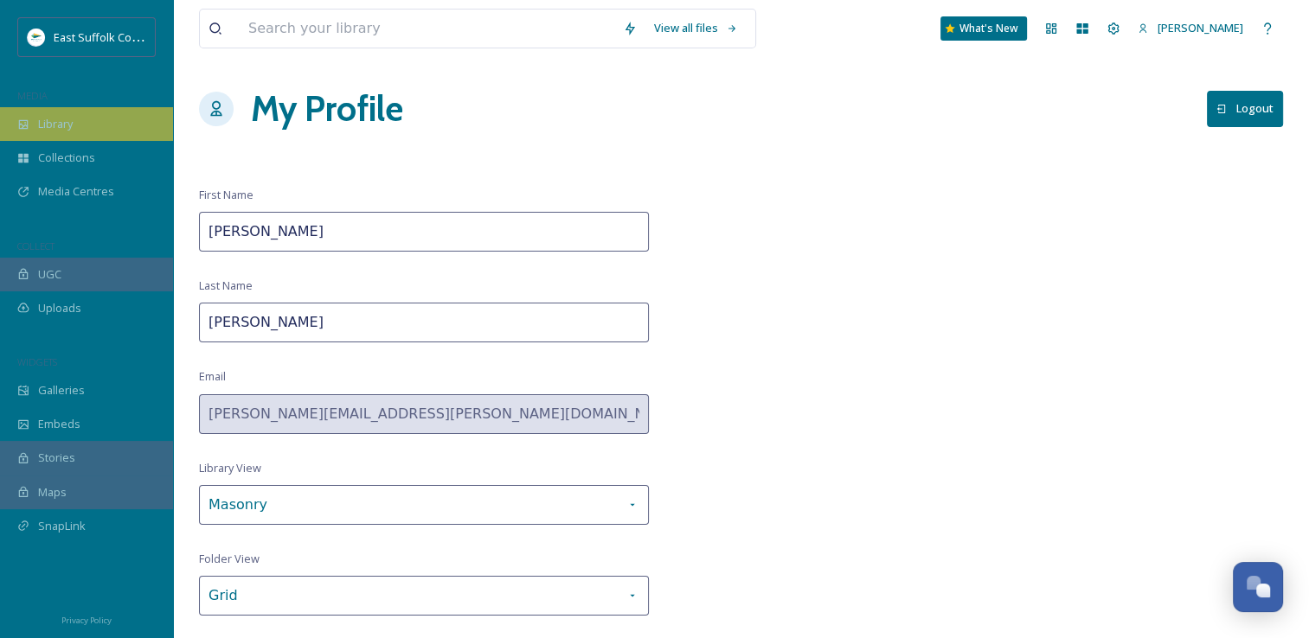
click at [40, 118] on span "Library" at bounding box center [55, 124] width 35 height 16
